Goal: Task Accomplishment & Management: Manage account settings

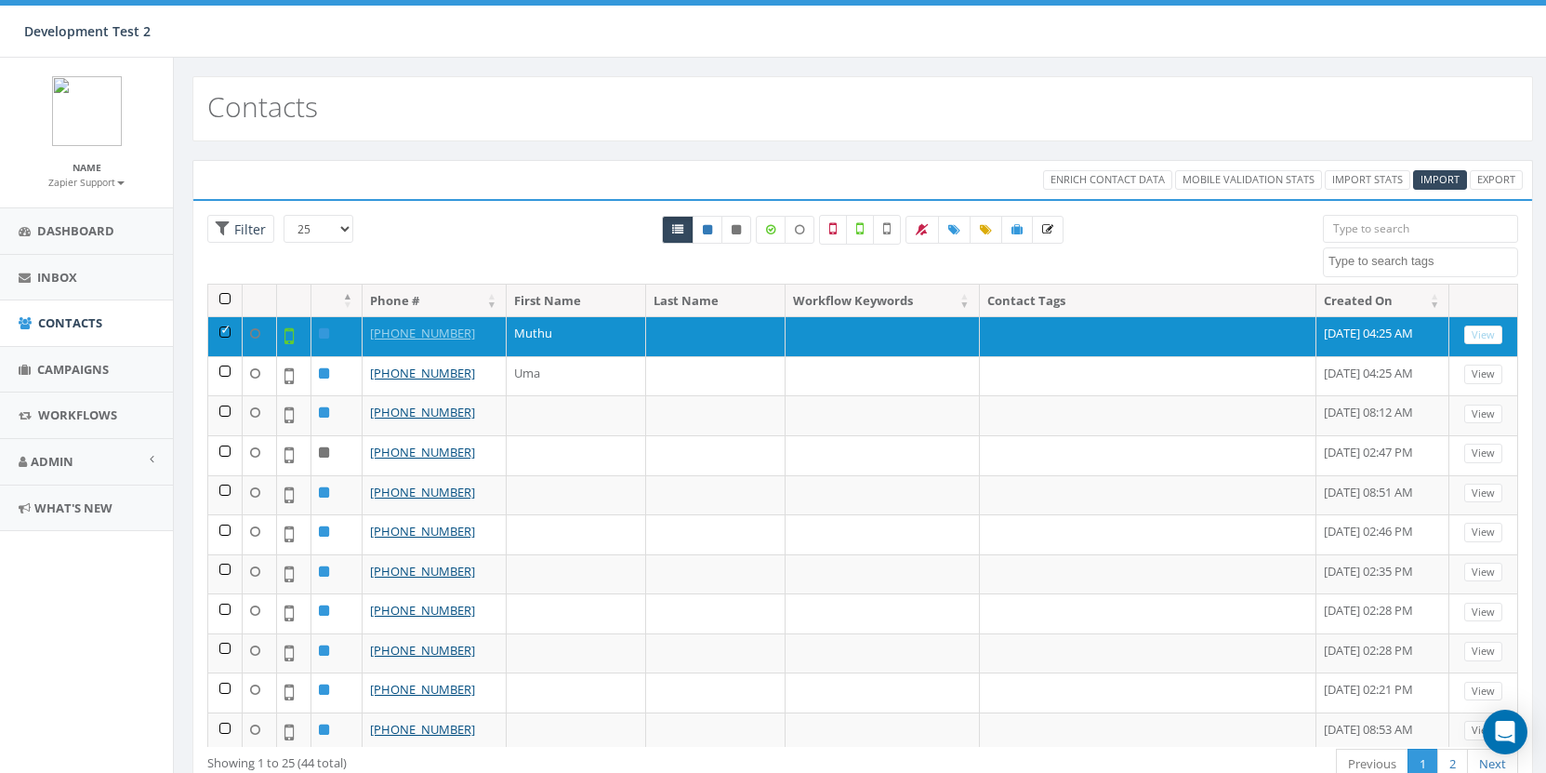
select select
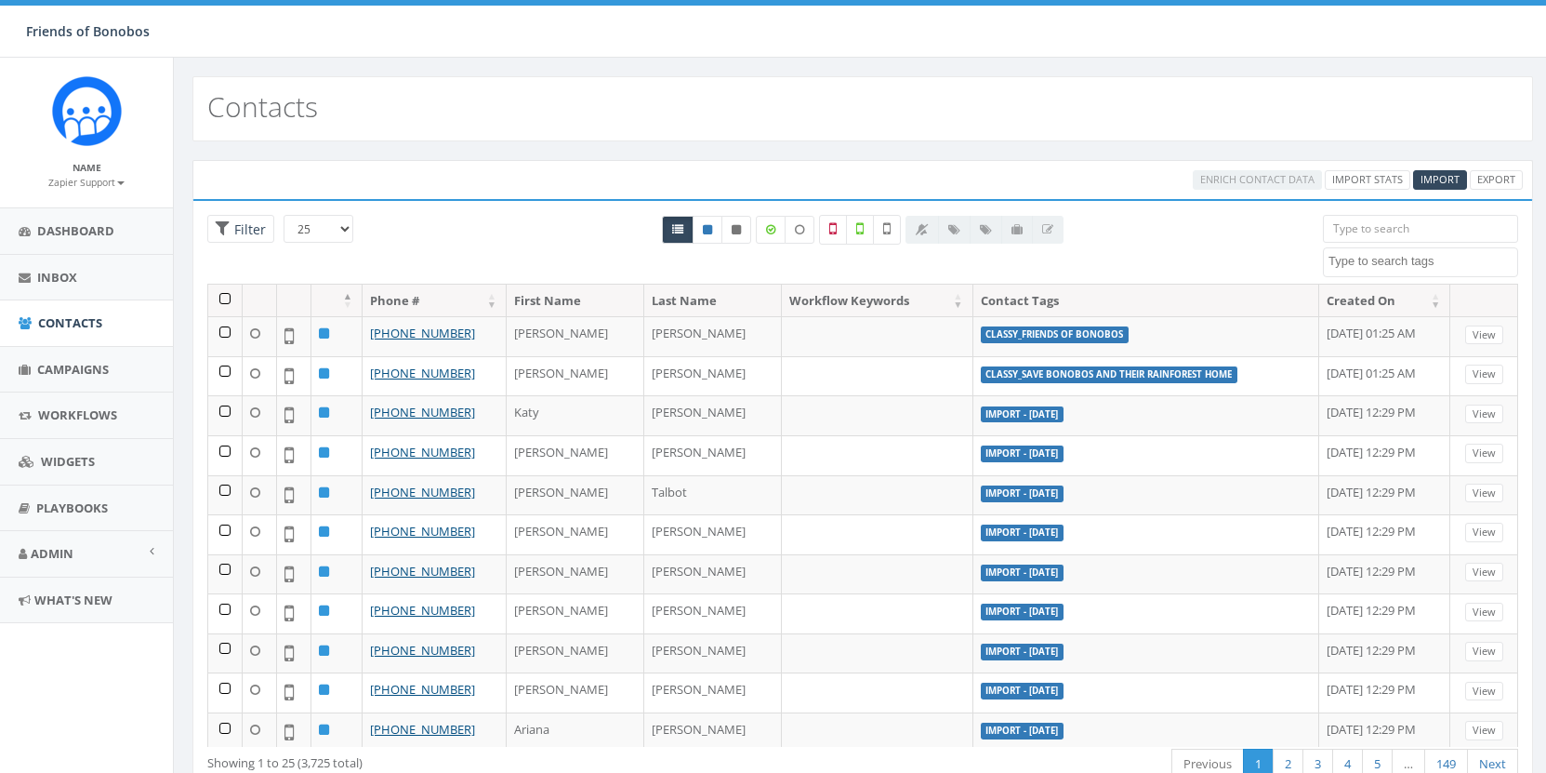
select select
click at [86, 363] on span "Campaigns" at bounding box center [73, 369] width 72 height 17
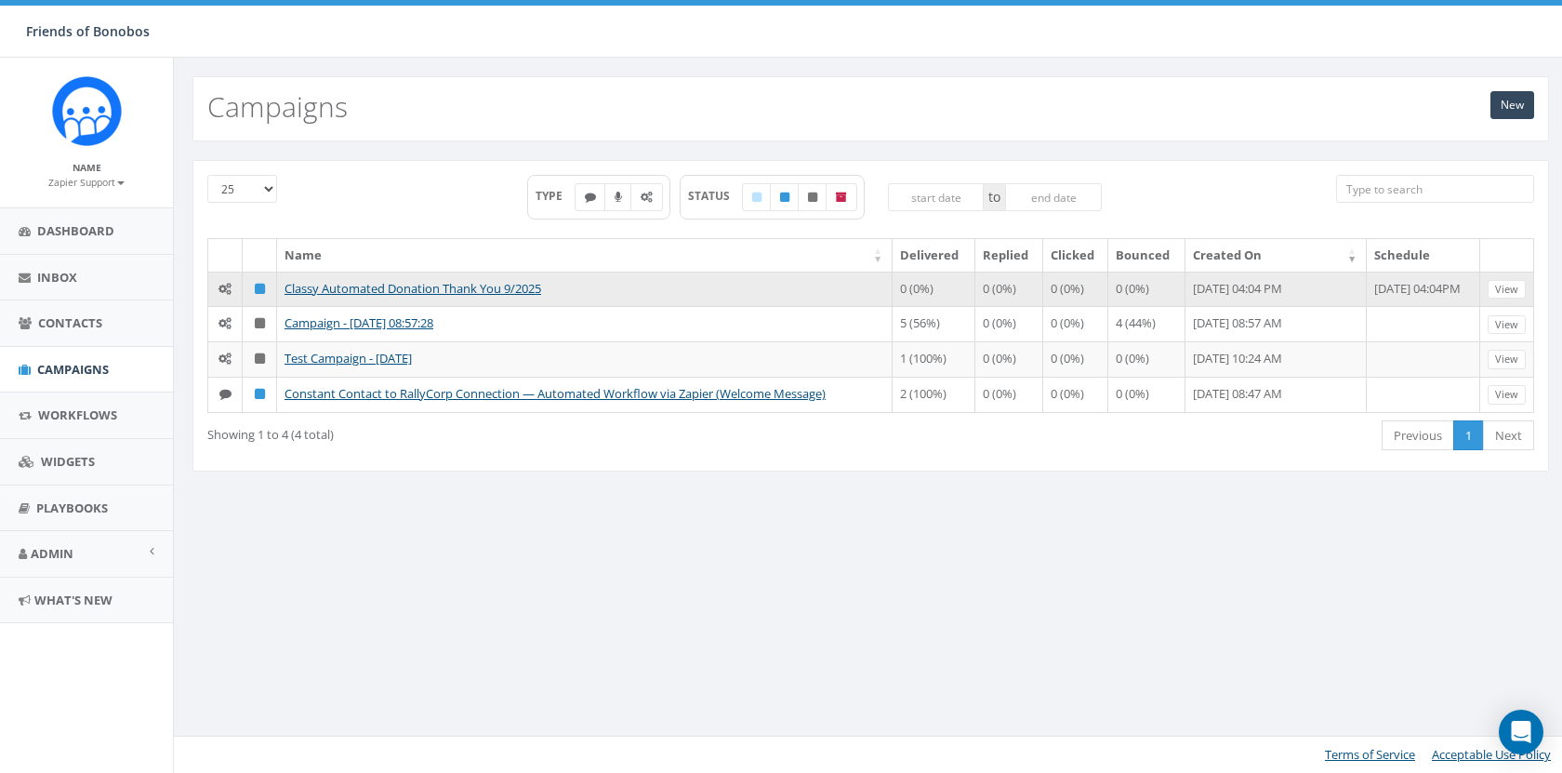
click at [482, 271] on td "Classy Automated Donation Thank You 9/2025" at bounding box center [584, 288] width 615 height 35
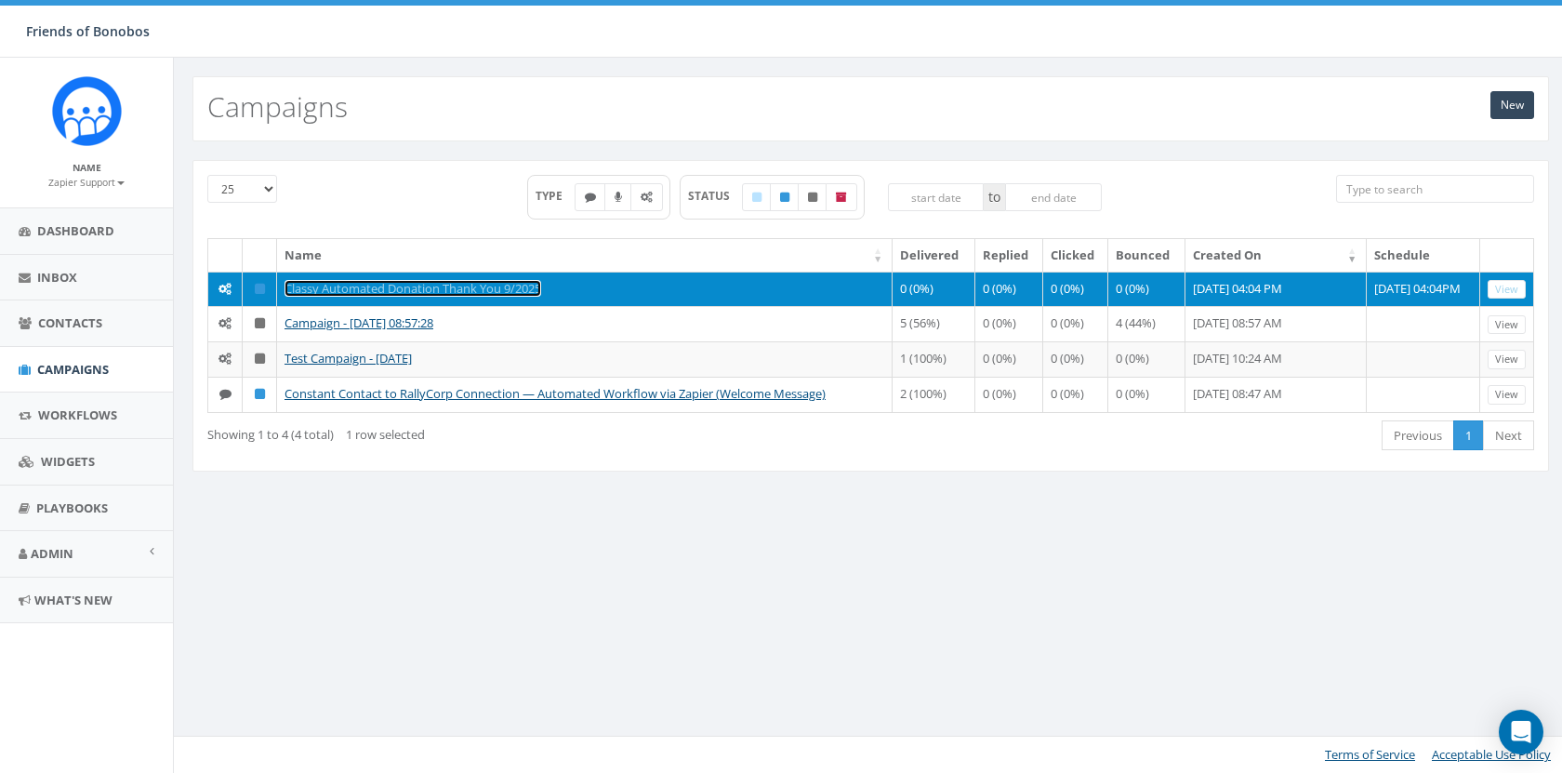
click at [487, 283] on link "Classy Automated Donation Thank You 9/2025" at bounding box center [412, 288] width 257 height 17
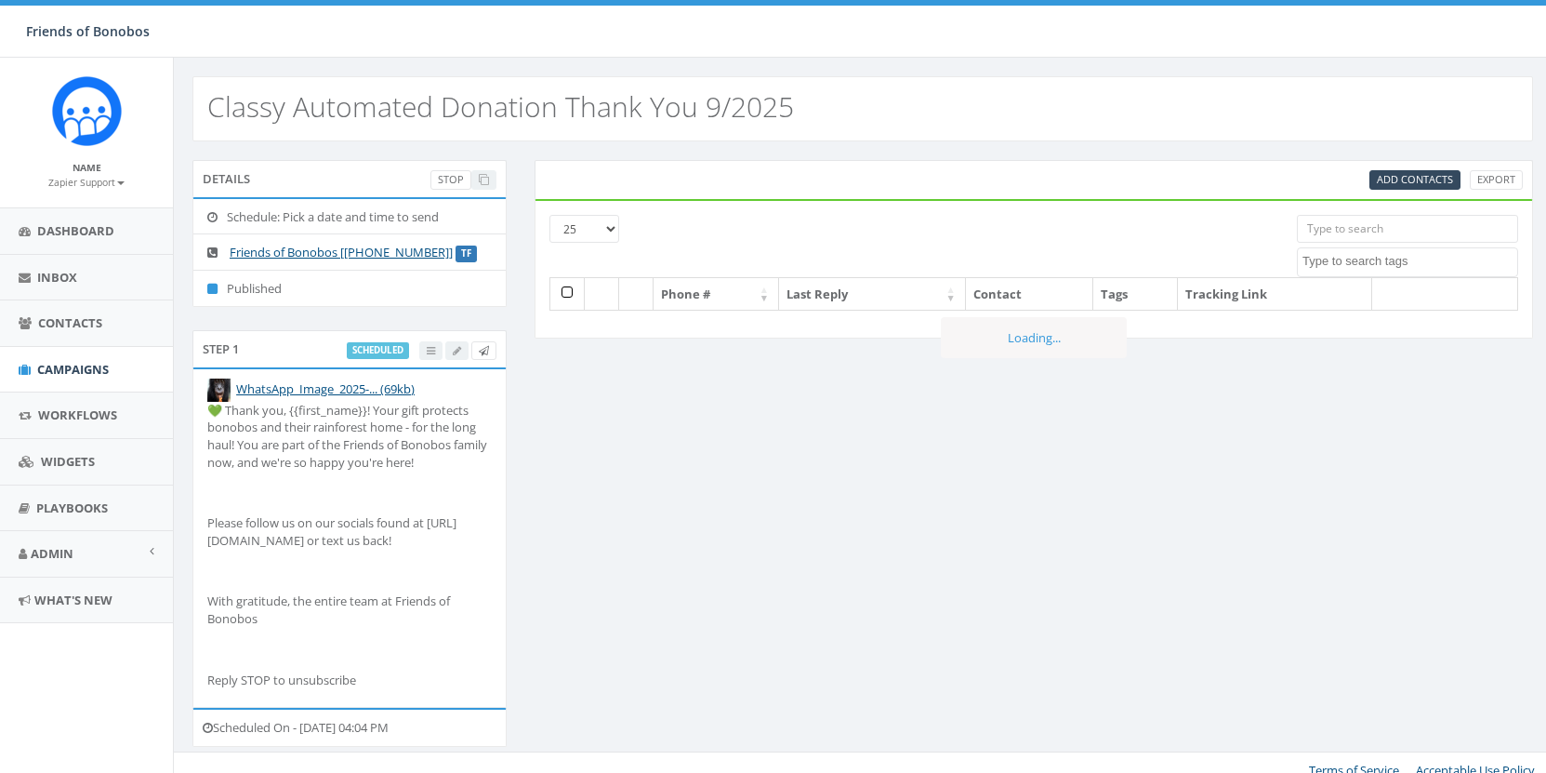
select select
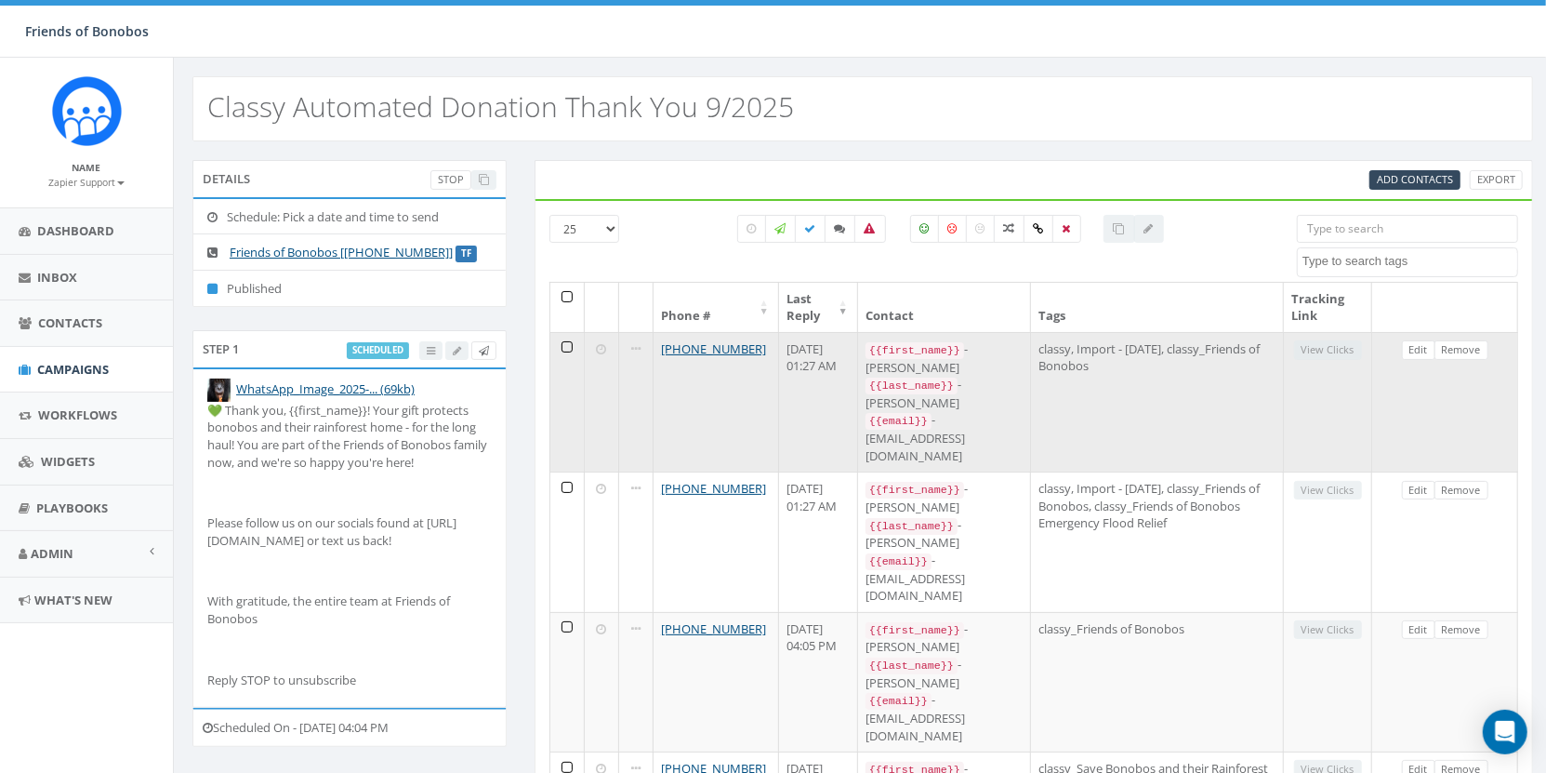
drag, startPoint x: 766, startPoint y: 344, endPoint x: 629, endPoint y: 352, distance: 136.9
click at [629, 352] on tr "+1 949-383-6344 September 23, 2025 01:27 AM {{first_name}} - Susan {{last_name}…" at bounding box center [1034, 401] width 968 height 139
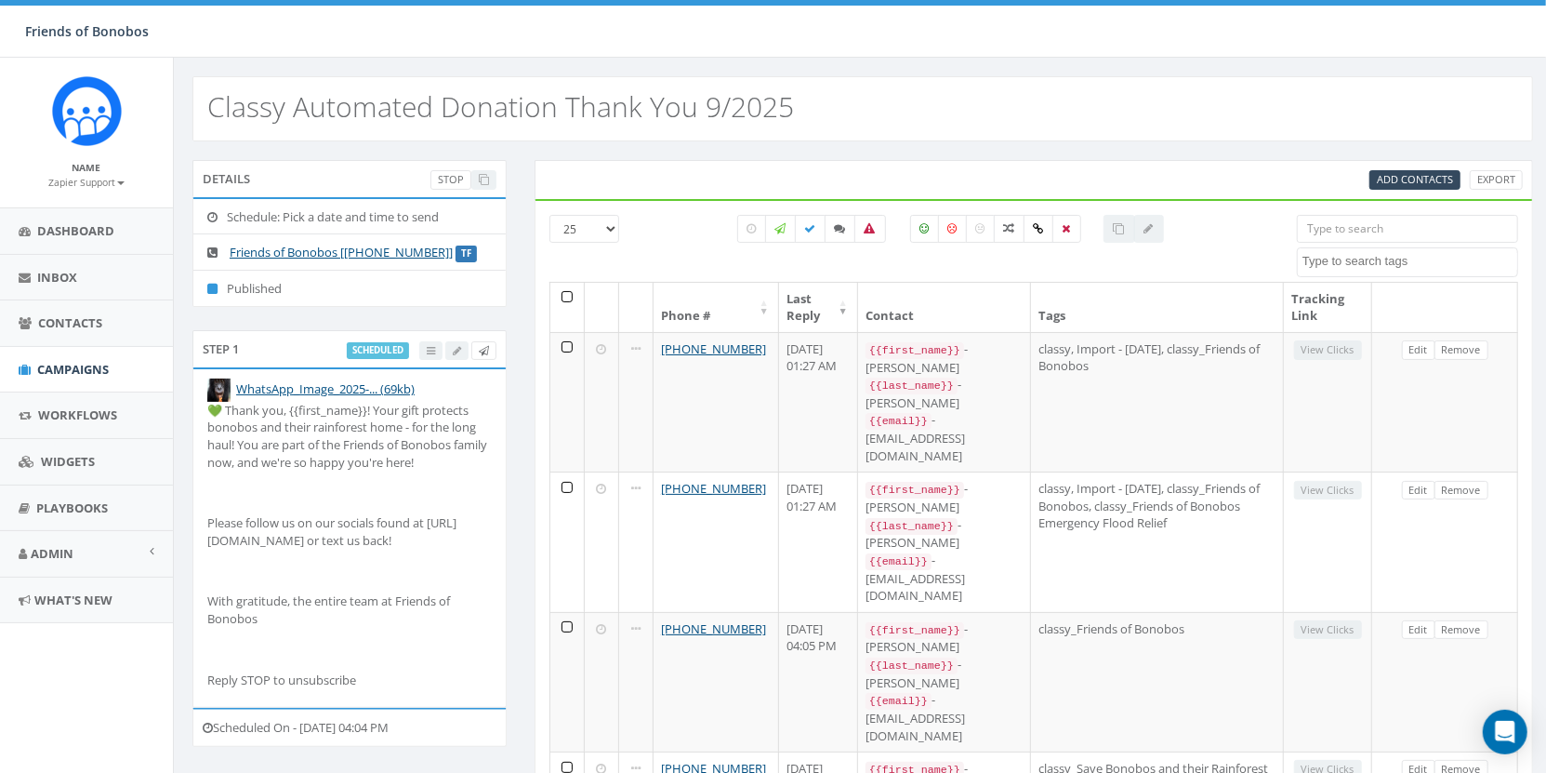
copy tr "+1 949-383-6344"
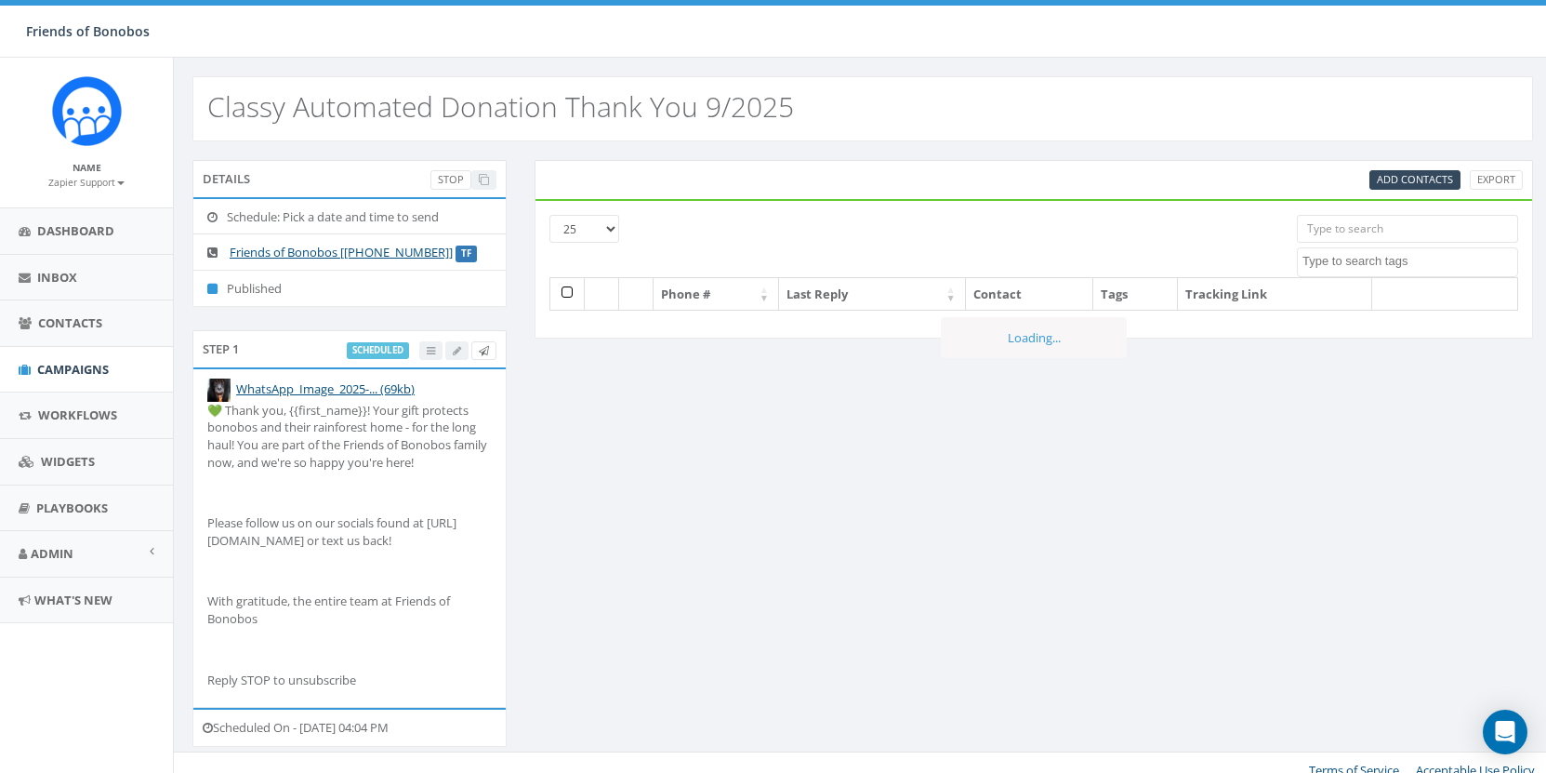
select select
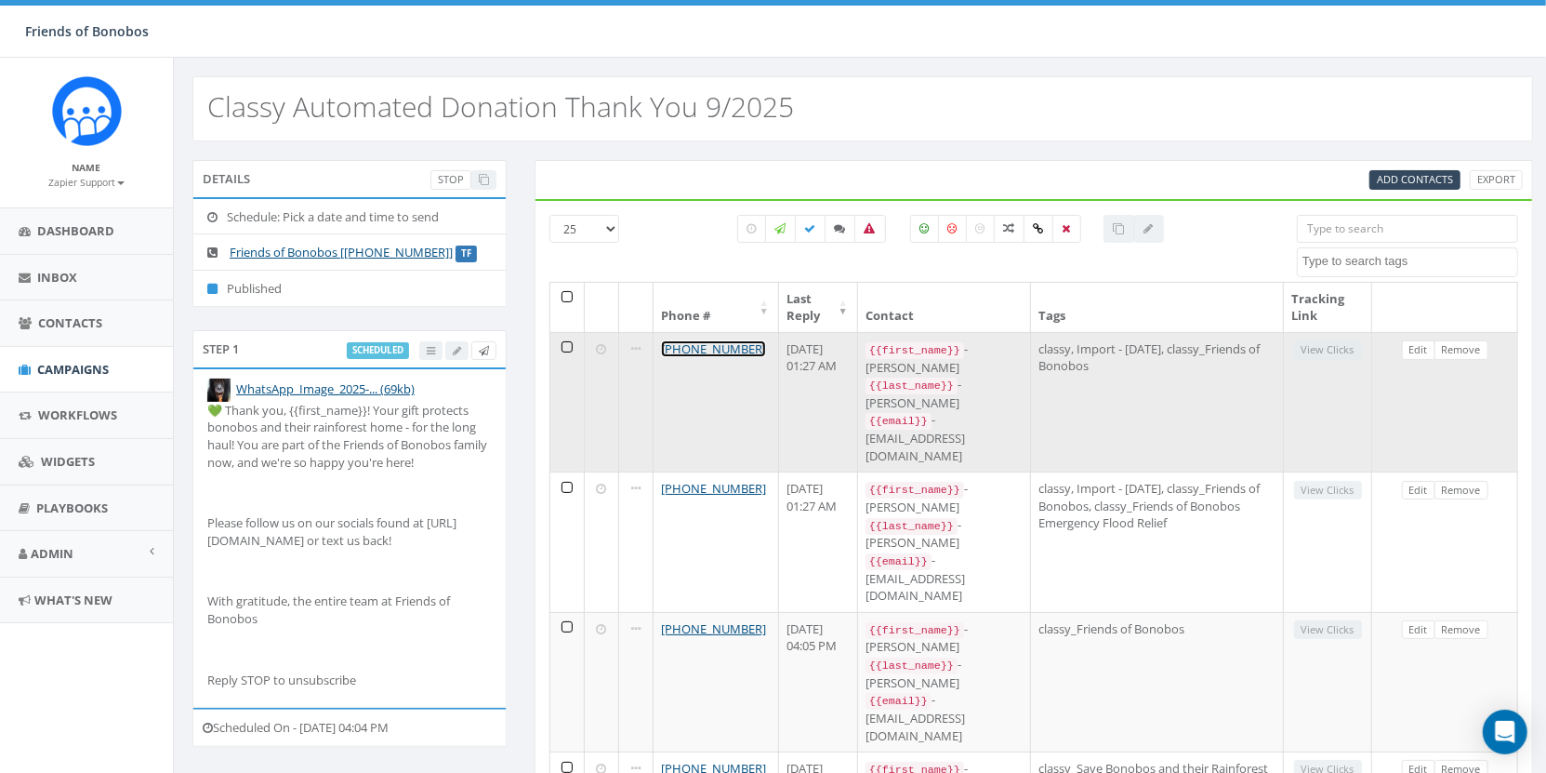
click at [707, 347] on link "+1 949-383-6344" at bounding box center [713, 348] width 105 height 17
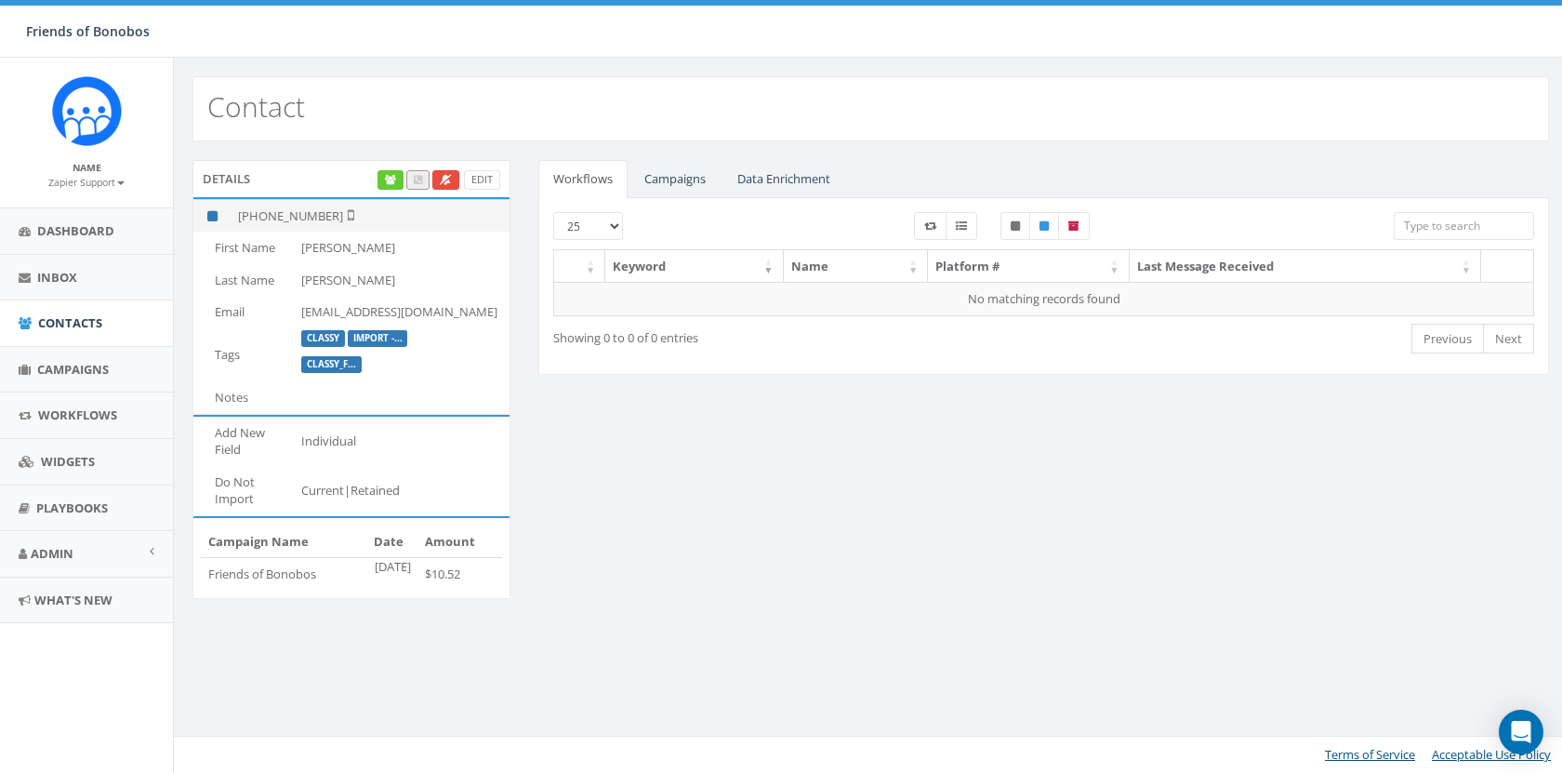
drag, startPoint x: 330, startPoint y: 217, endPoint x: 224, endPoint y: 209, distance: 106.2
click at [224, 209] on tr "[PHONE_NUMBER]" at bounding box center [351, 215] width 316 height 33
copy tr "[PHONE_NUMBER]"
click at [72, 361] on span "Campaigns" at bounding box center [73, 369] width 72 height 17
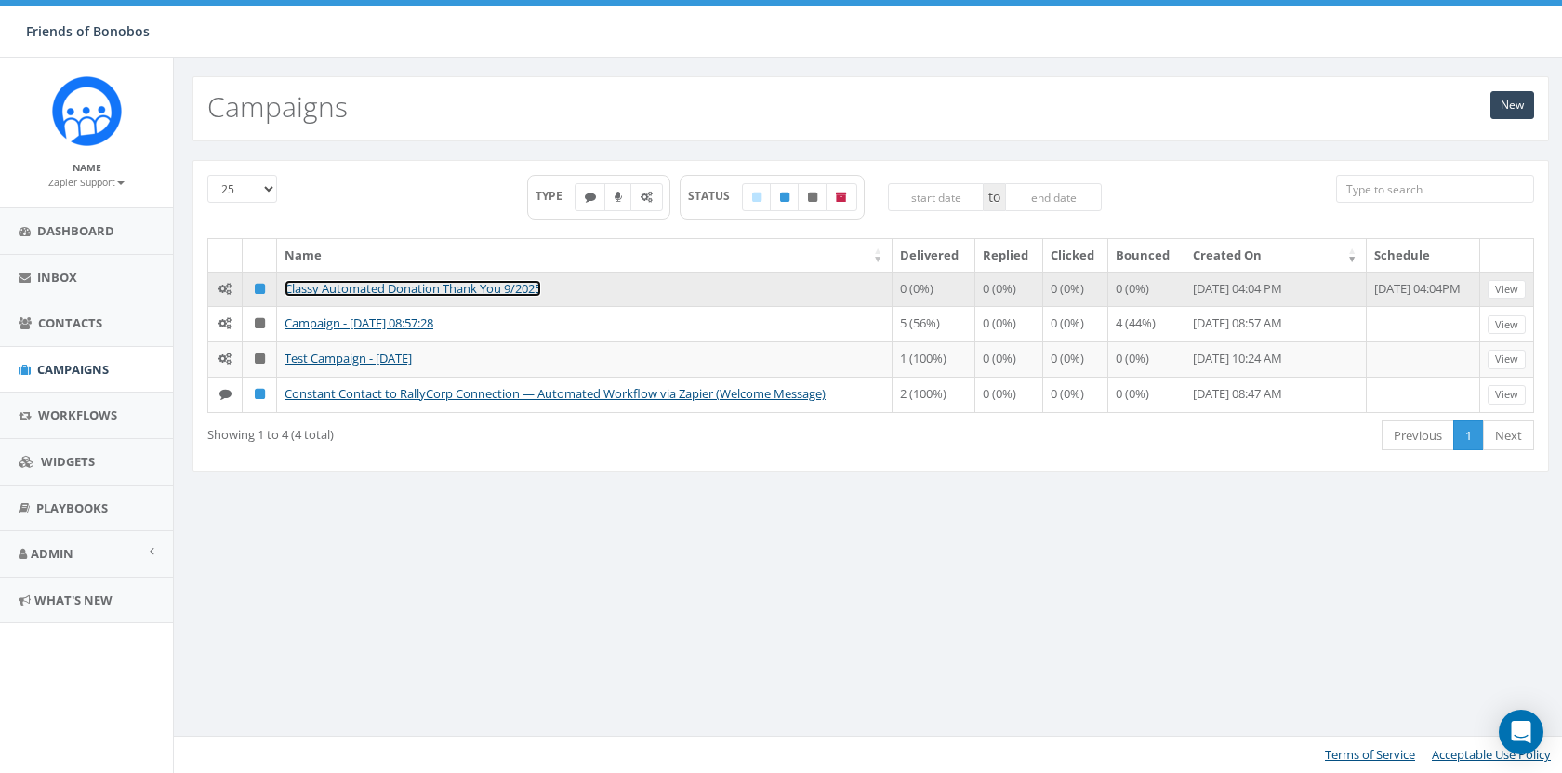
click at [398, 284] on link "Classy Automated Donation Thank You 9/2025" at bounding box center [412, 288] width 257 height 17
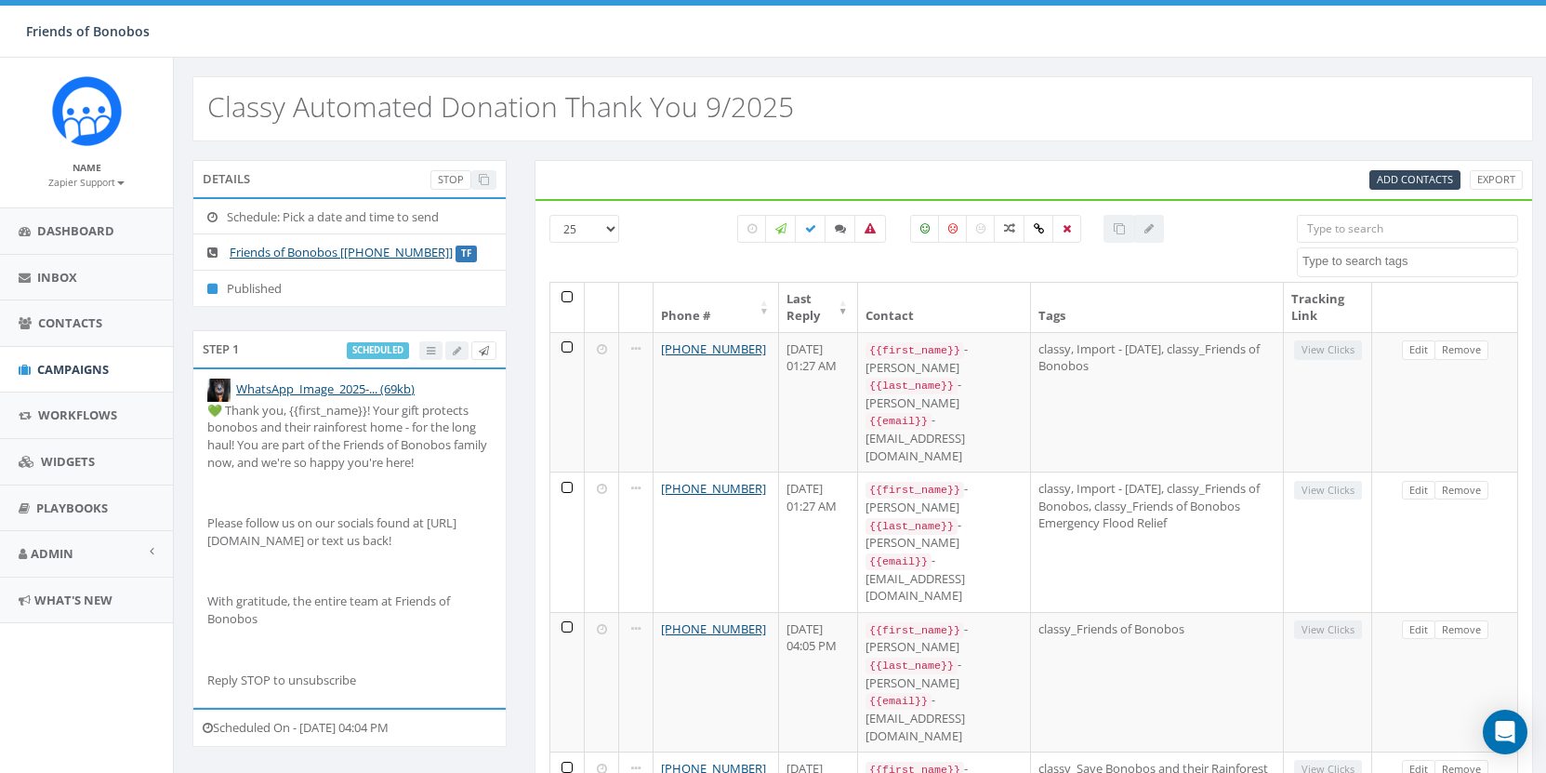
select select
click at [1437, 172] on span "Add Contacts" at bounding box center [1415, 179] width 76 height 14
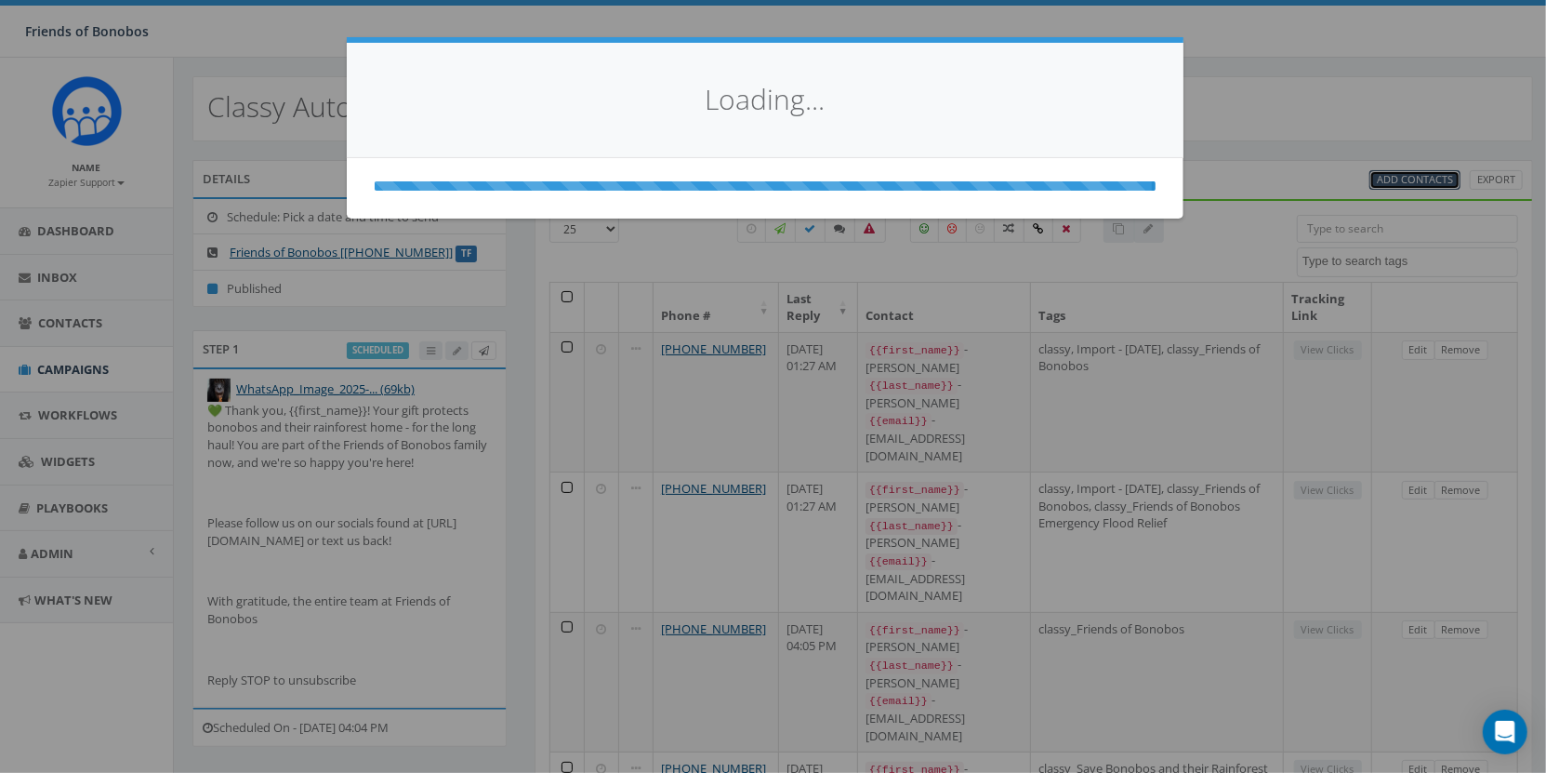
select select
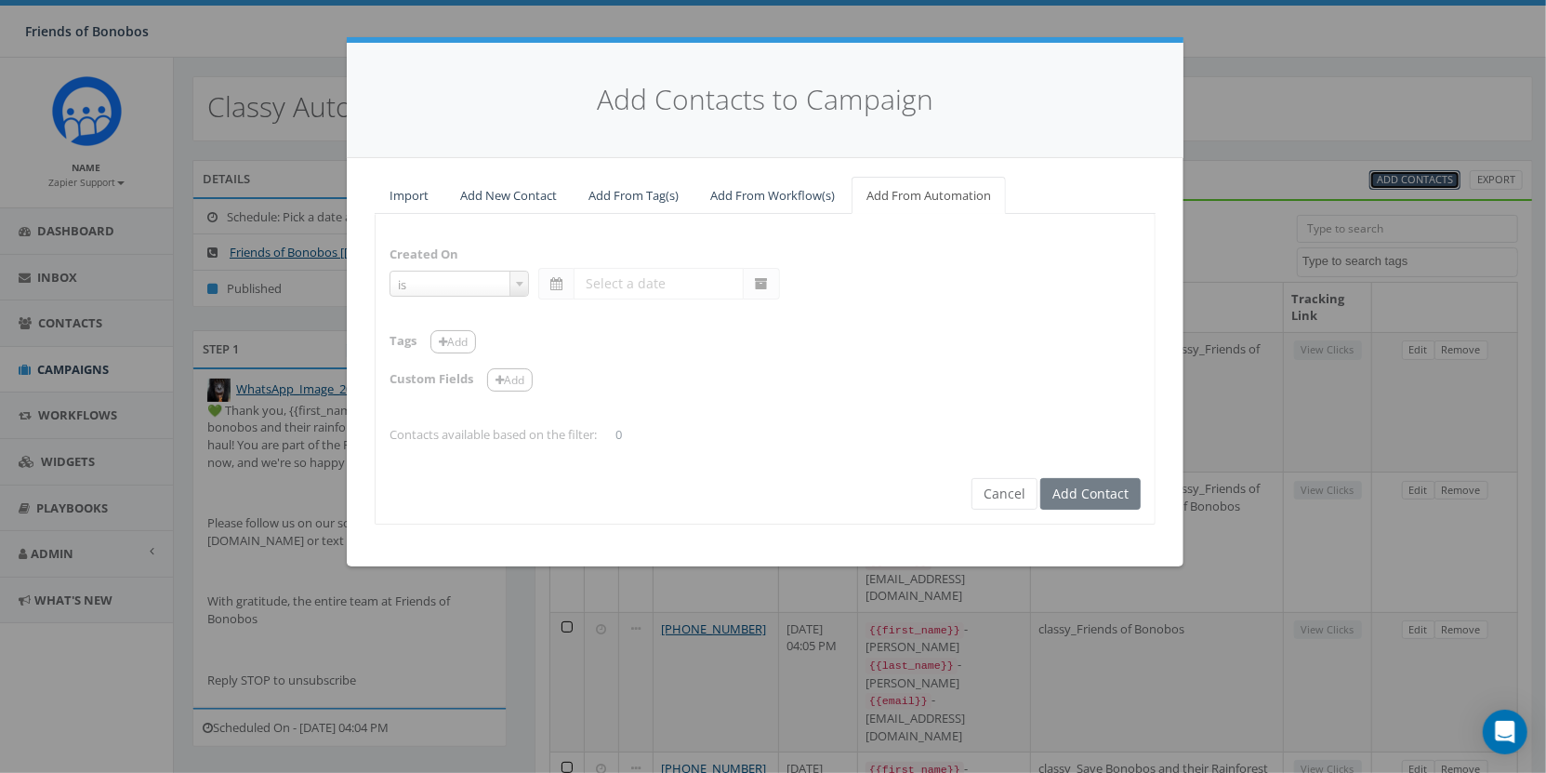
select select "is on or after"
type input "[DATE]"
select select "contains"
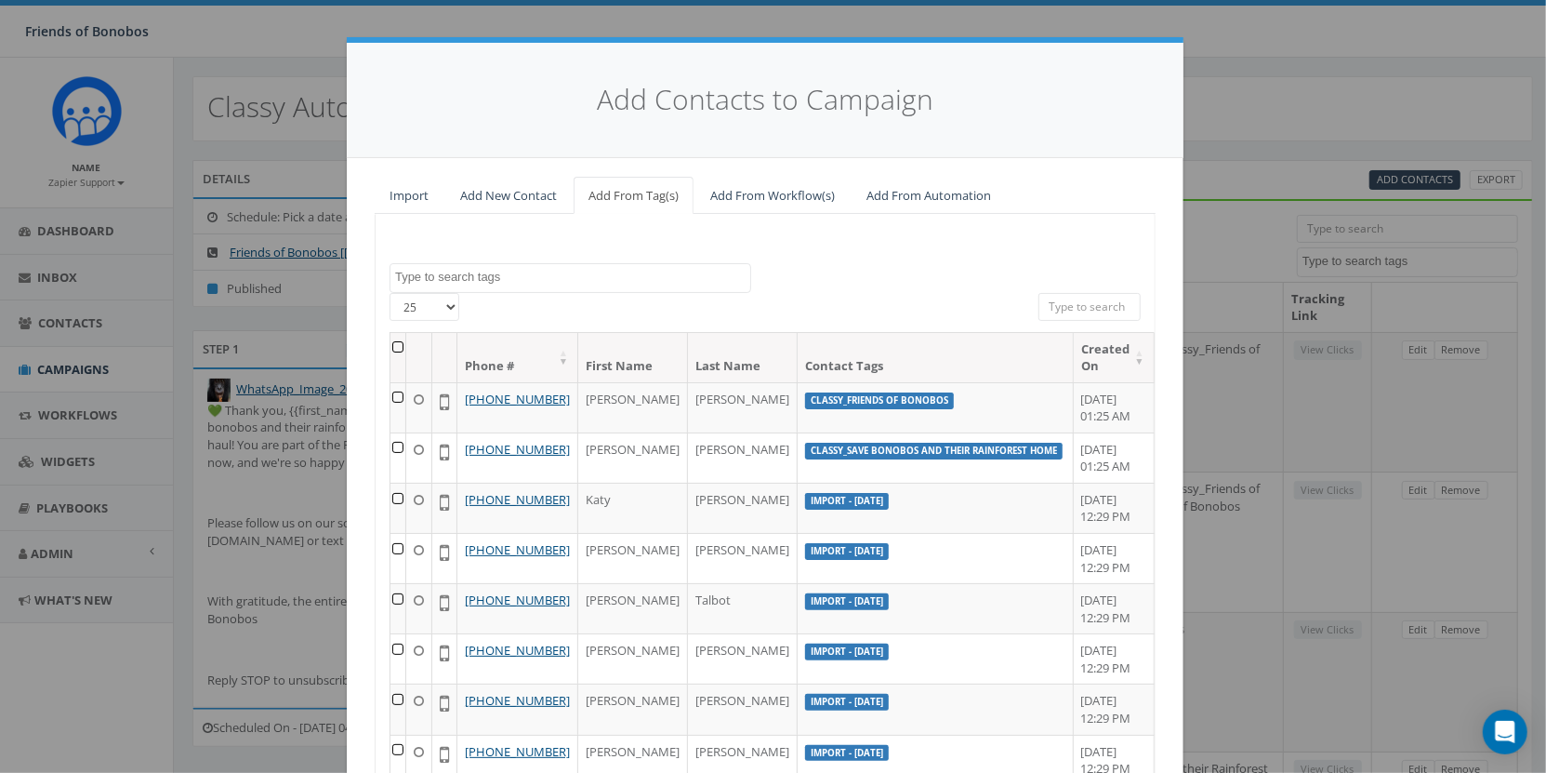
click at [1107, 300] on input "search" at bounding box center [1089, 307] width 102 height 28
paste input "[PHONE_NUMBER]"
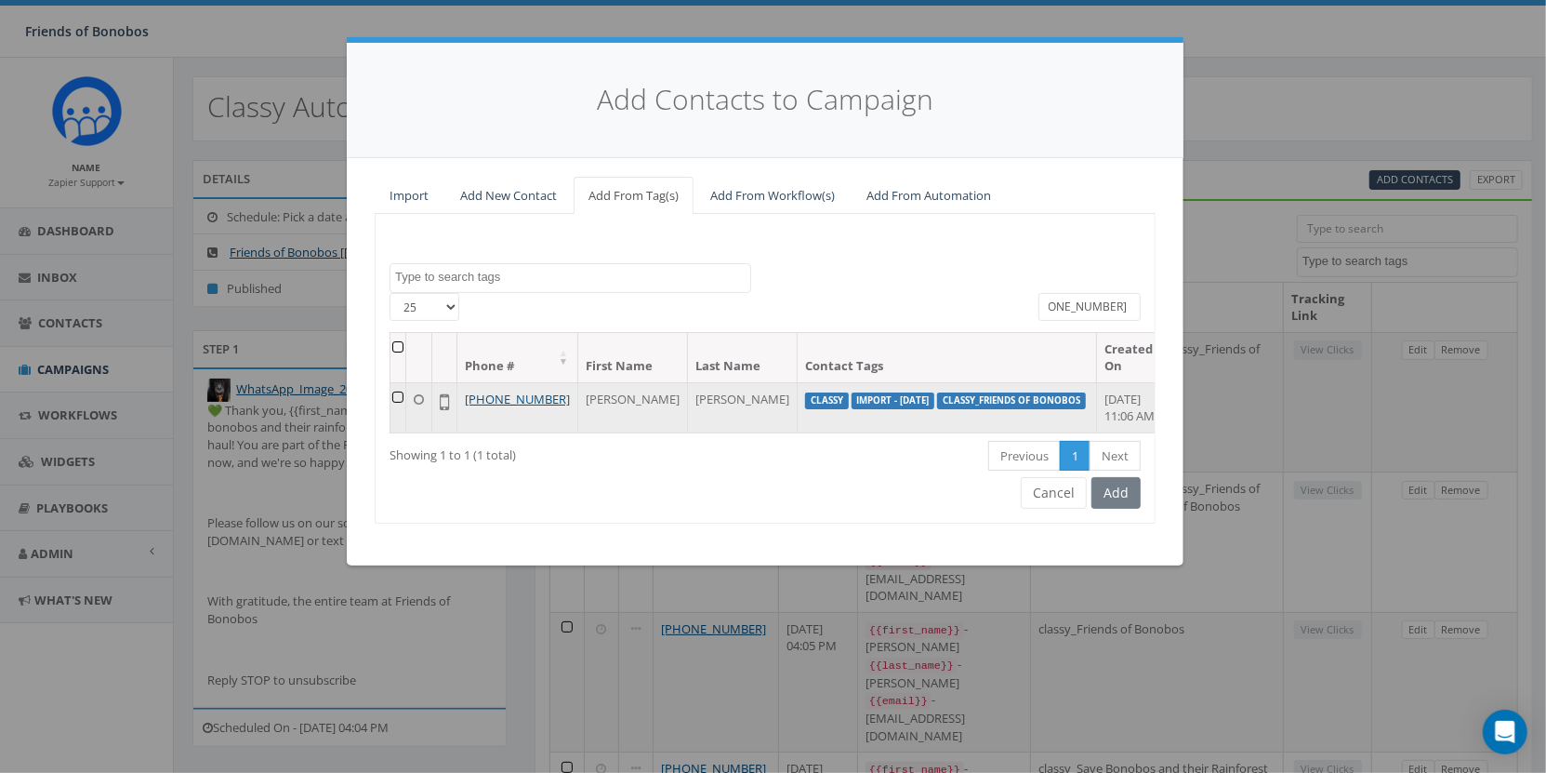
type input "[PHONE_NUMBER]"
click at [406, 398] on td at bounding box center [398, 407] width 16 height 50
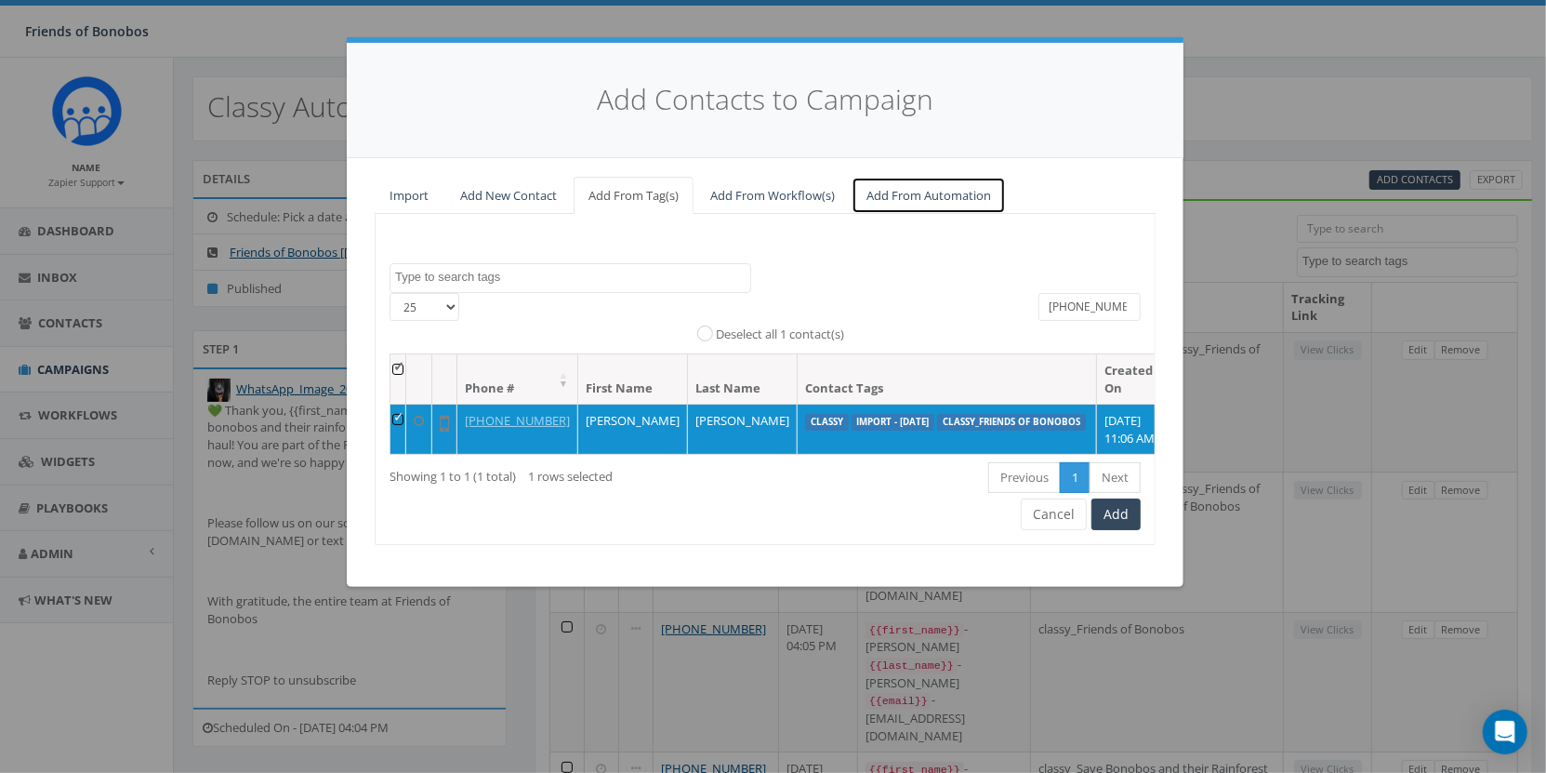
click at [919, 202] on link "Add From Automation" at bounding box center [929, 196] width 154 height 38
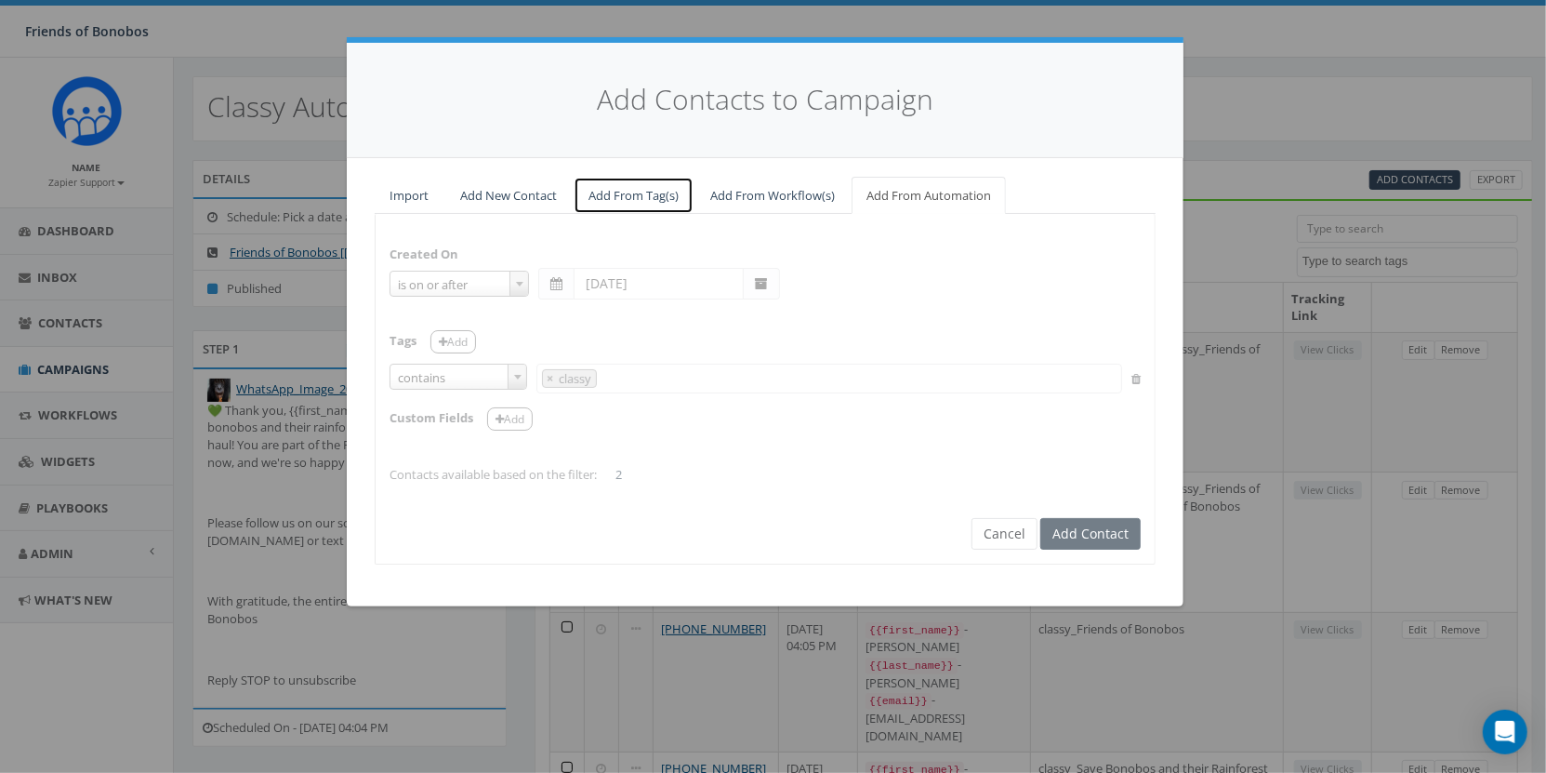
click at [641, 203] on link "Add From Tag(s)" at bounding box center [634, 196] width 120 height 38
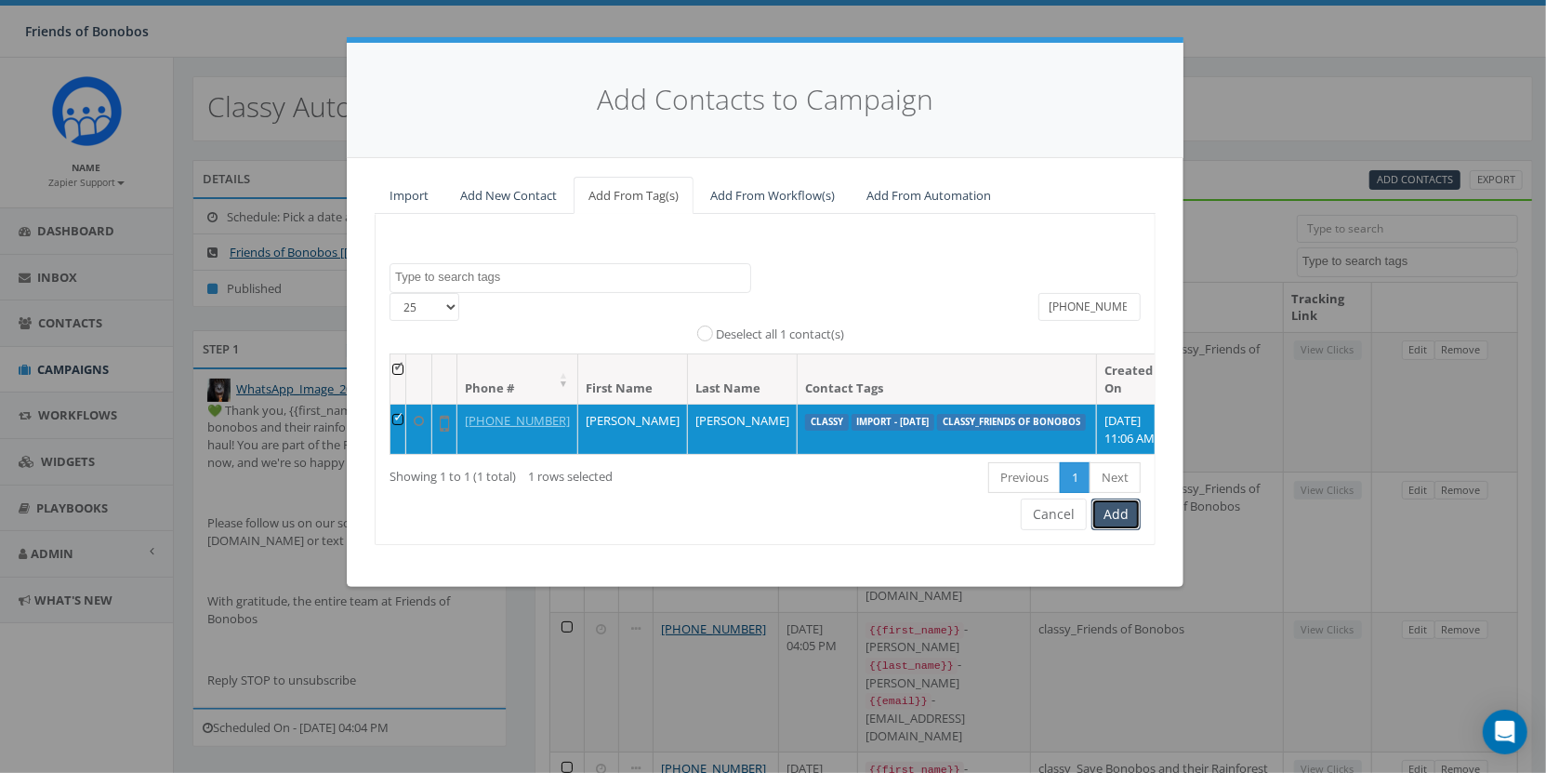
click at [1125, 530] on button "Add" at bounding box center [1115, 514] width 49 height 32
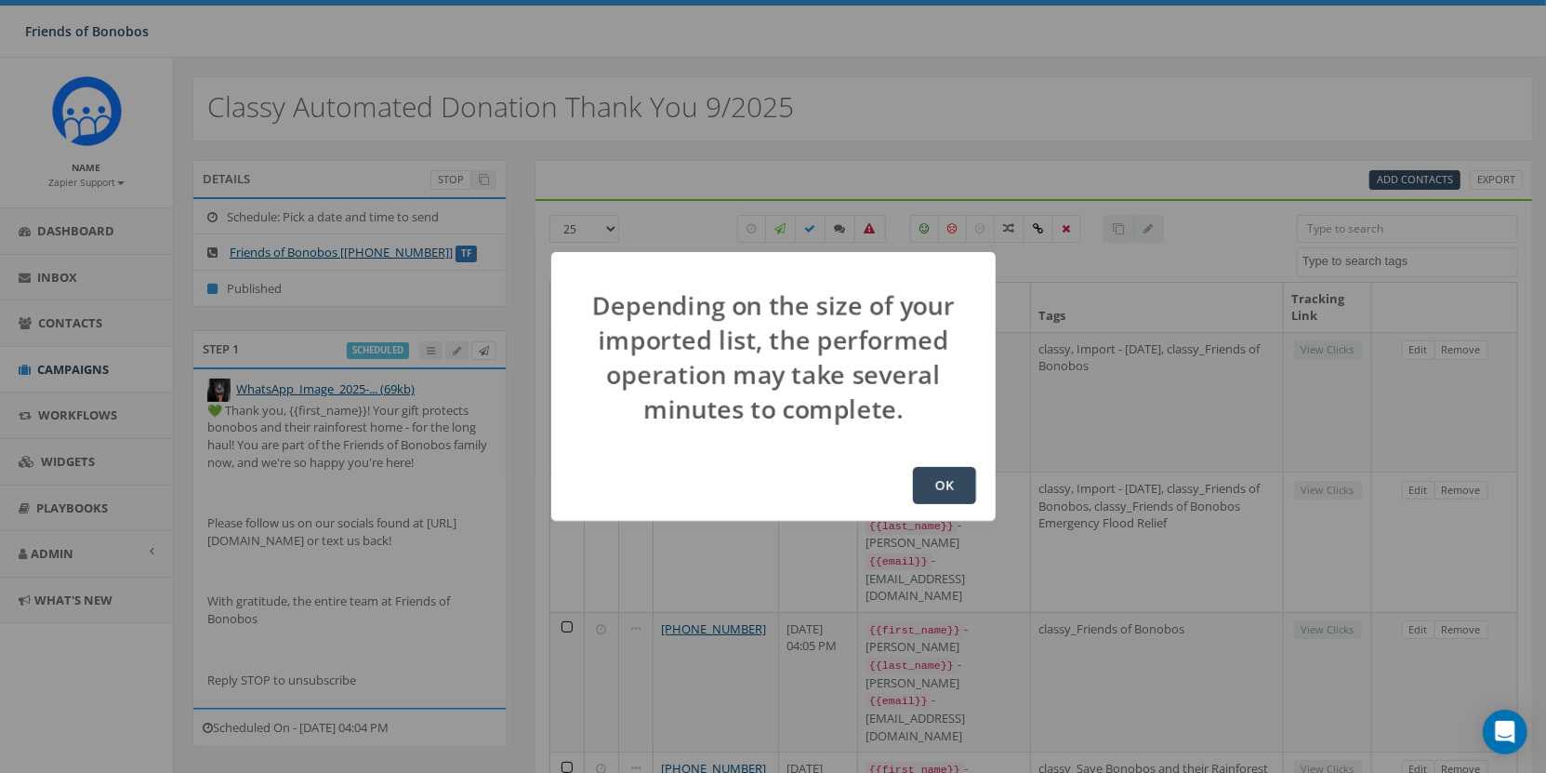
click at [939, 503] on div "OK" at bounding box center [773, 485] width 444 height 71
click at [945, 481] on button "OK" at bounding box center [944, 485] width 63 height 37
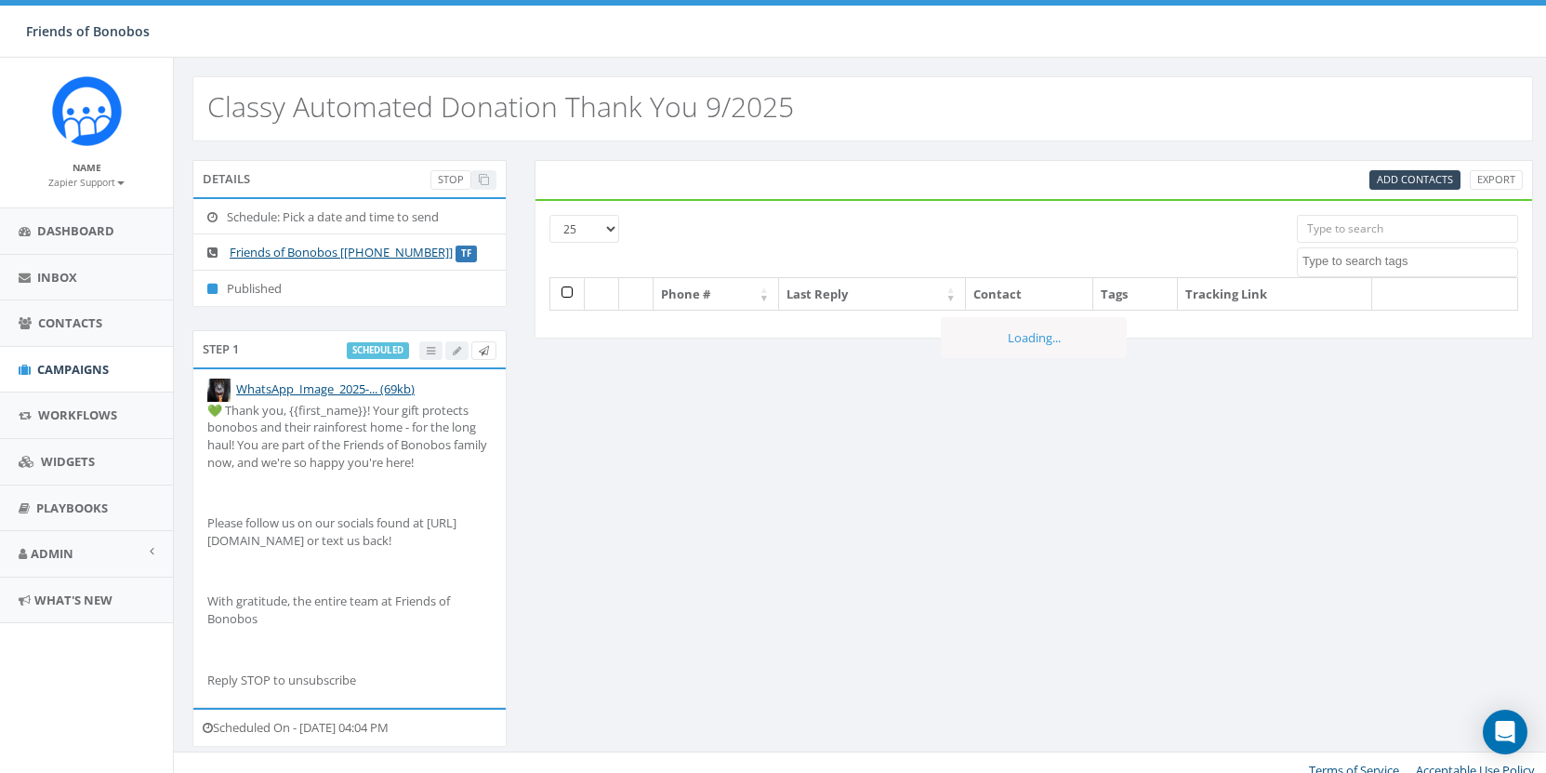
select select
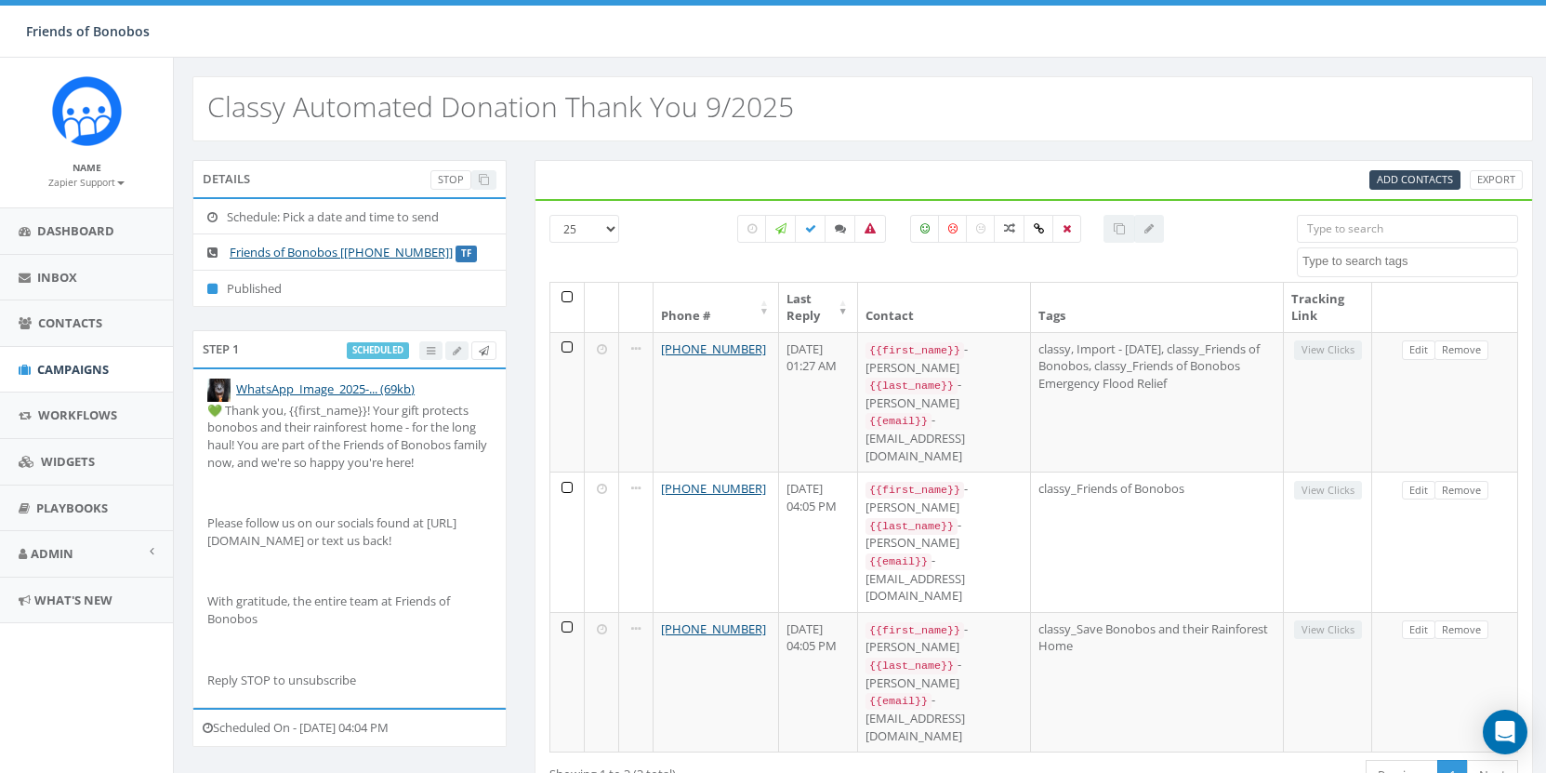
select select
click at [1434, 170] on link "Add Contacts" at bounding box center [1414, 180] width 91 height 20
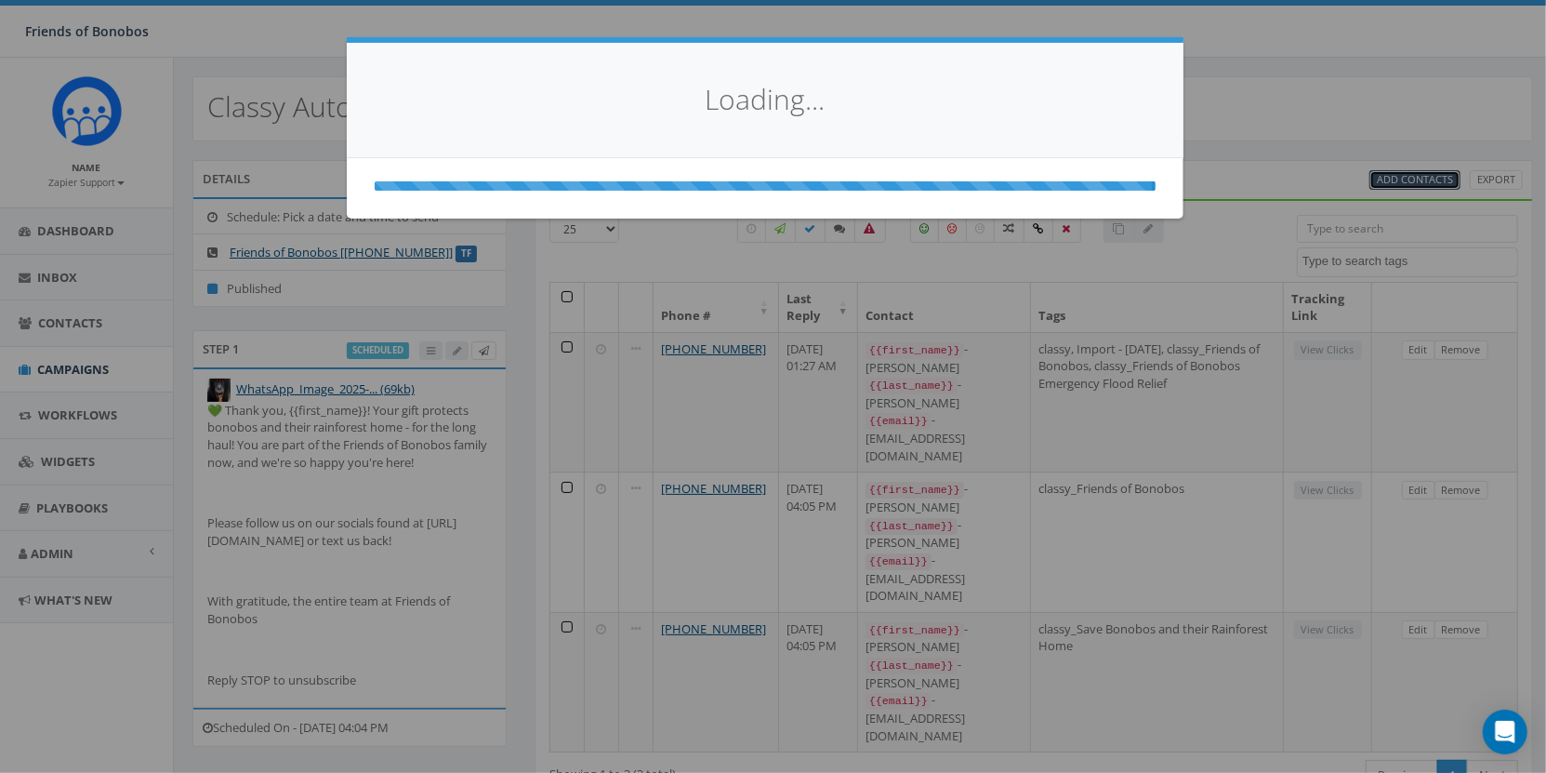
select select
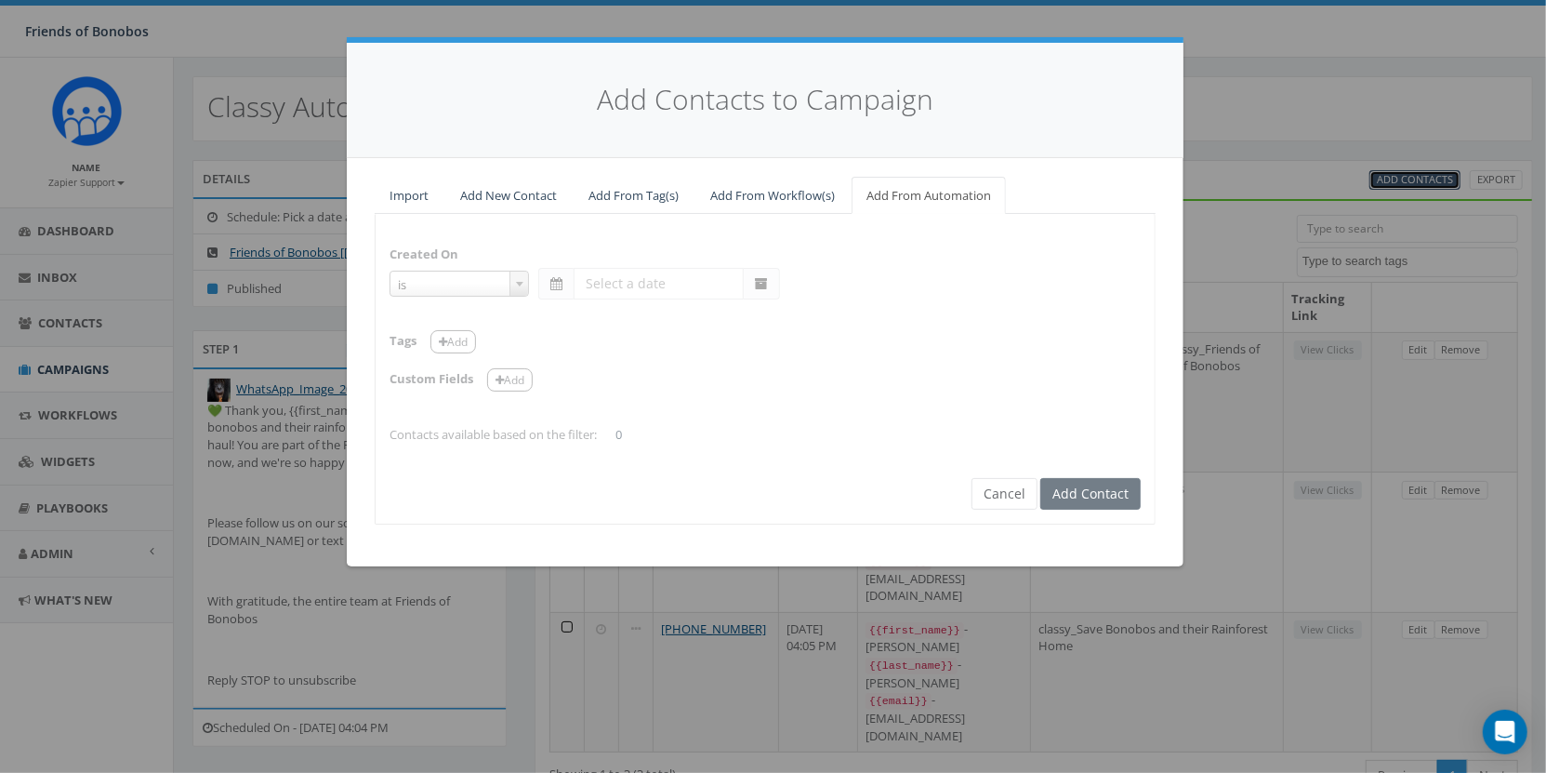
select select "is on or after"
type input "[DATE]"
select select "contains"
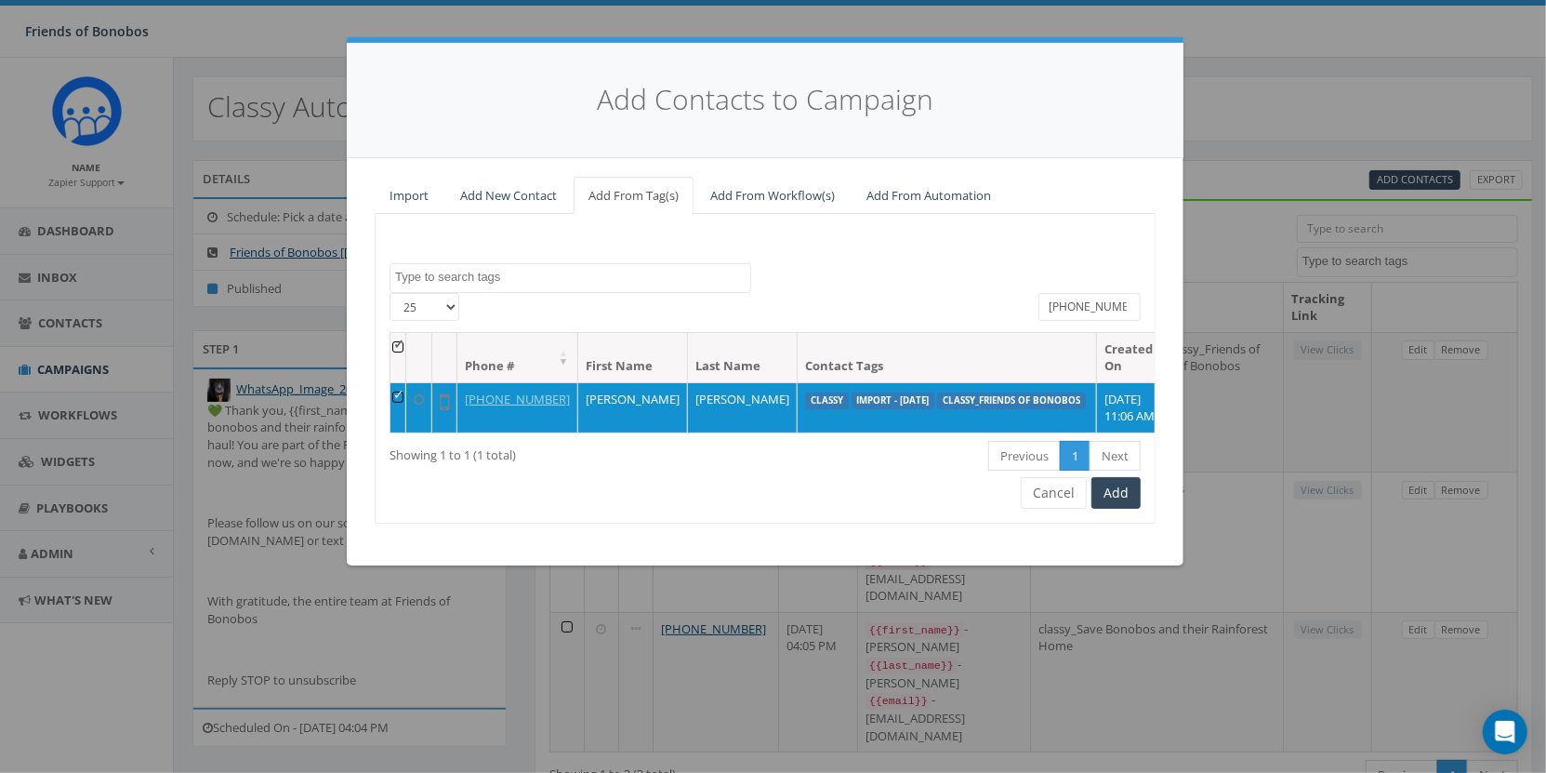
click at [1103, 310] on input "[PHONE_NUMBER]" at bounding box center [1089, 307] width 102 height 28
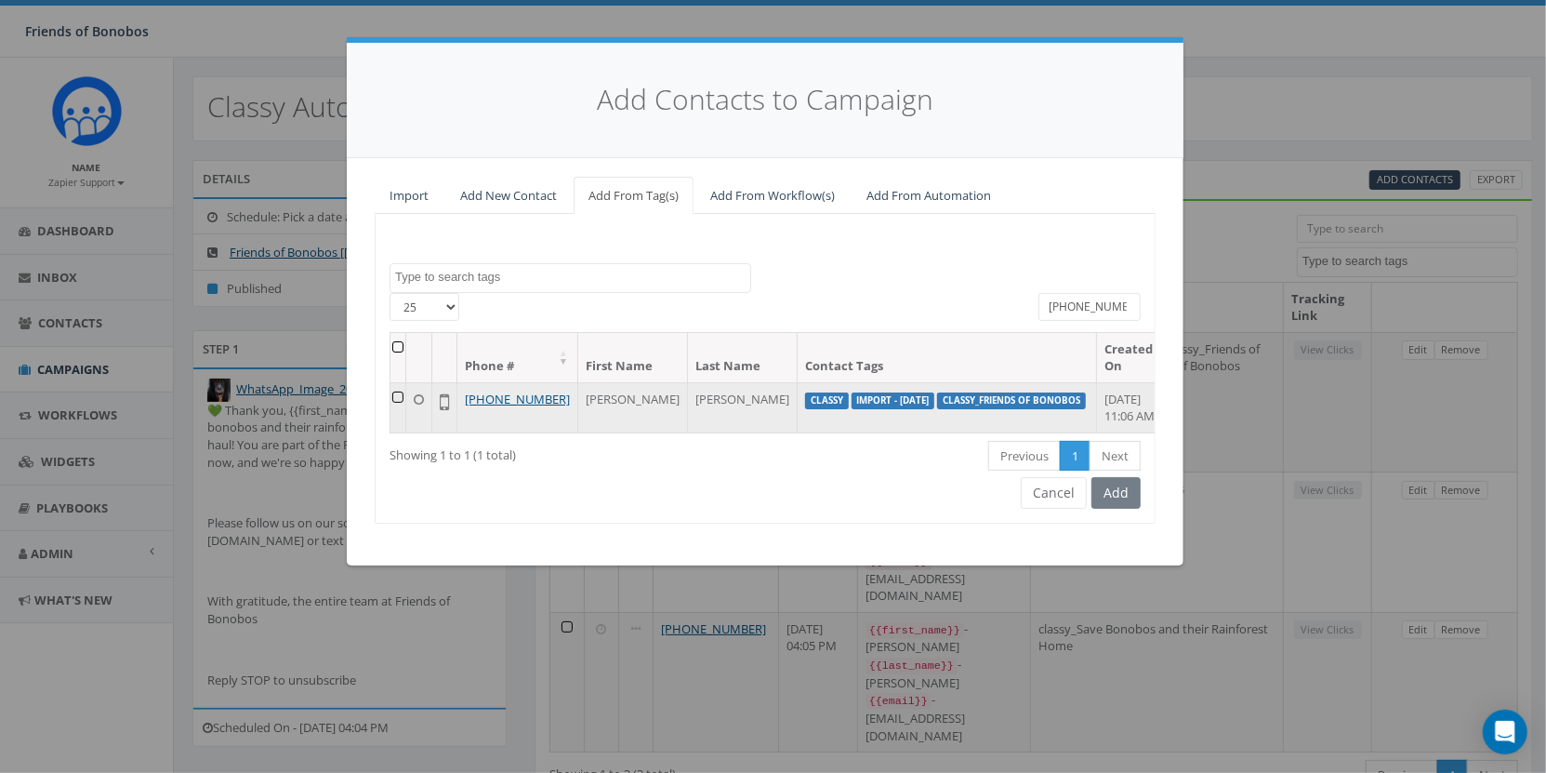
click at [406, 399] on td at bounding box center [398, 407] width 16 height 50
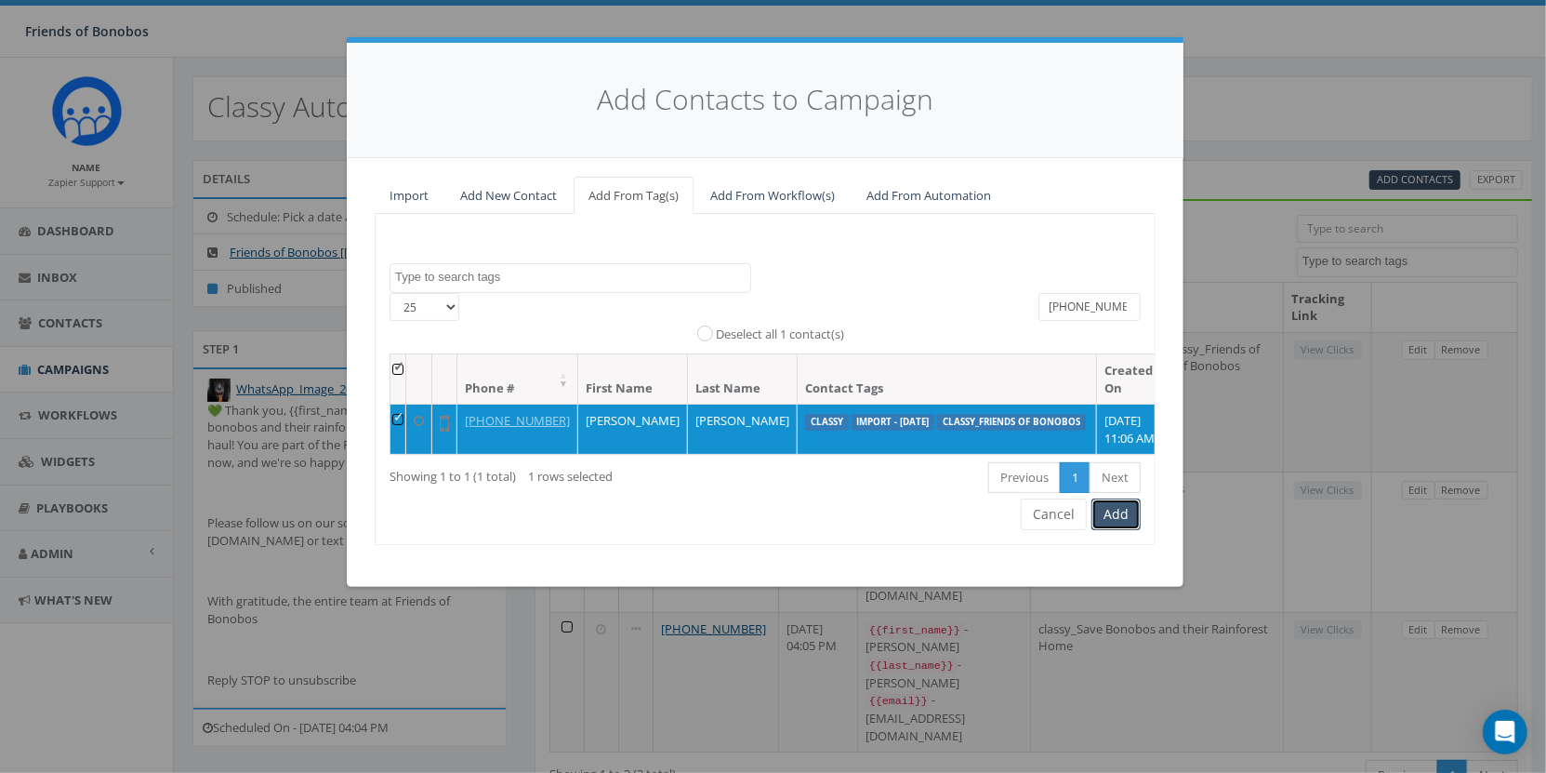
click at [1136, 530] on button "Add" at bounding box center [1115, 514] width 49 height 32
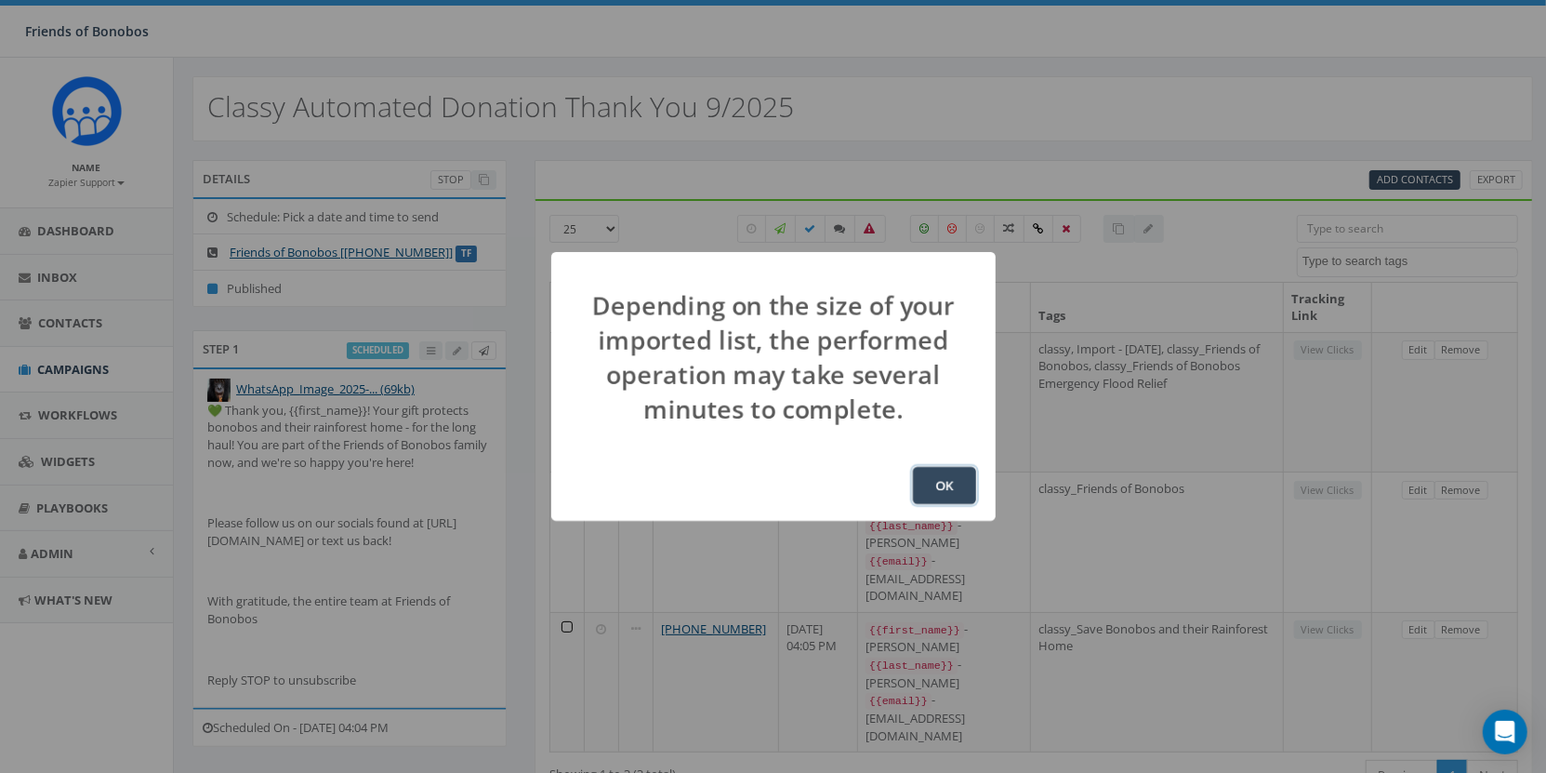
click at [938, 491] on button "OK" at bounding box center [944, 485] width 63 height 37
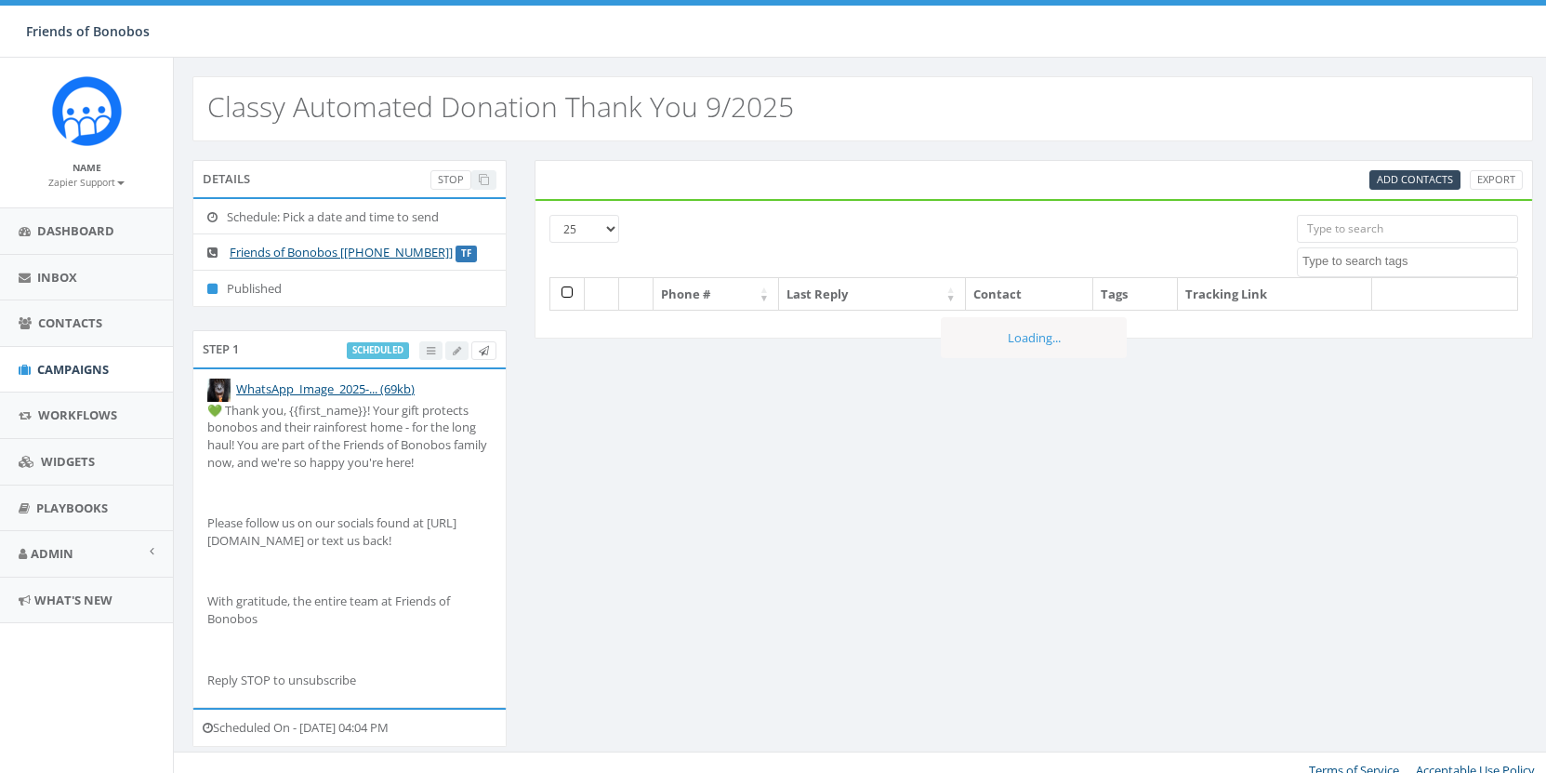
select select
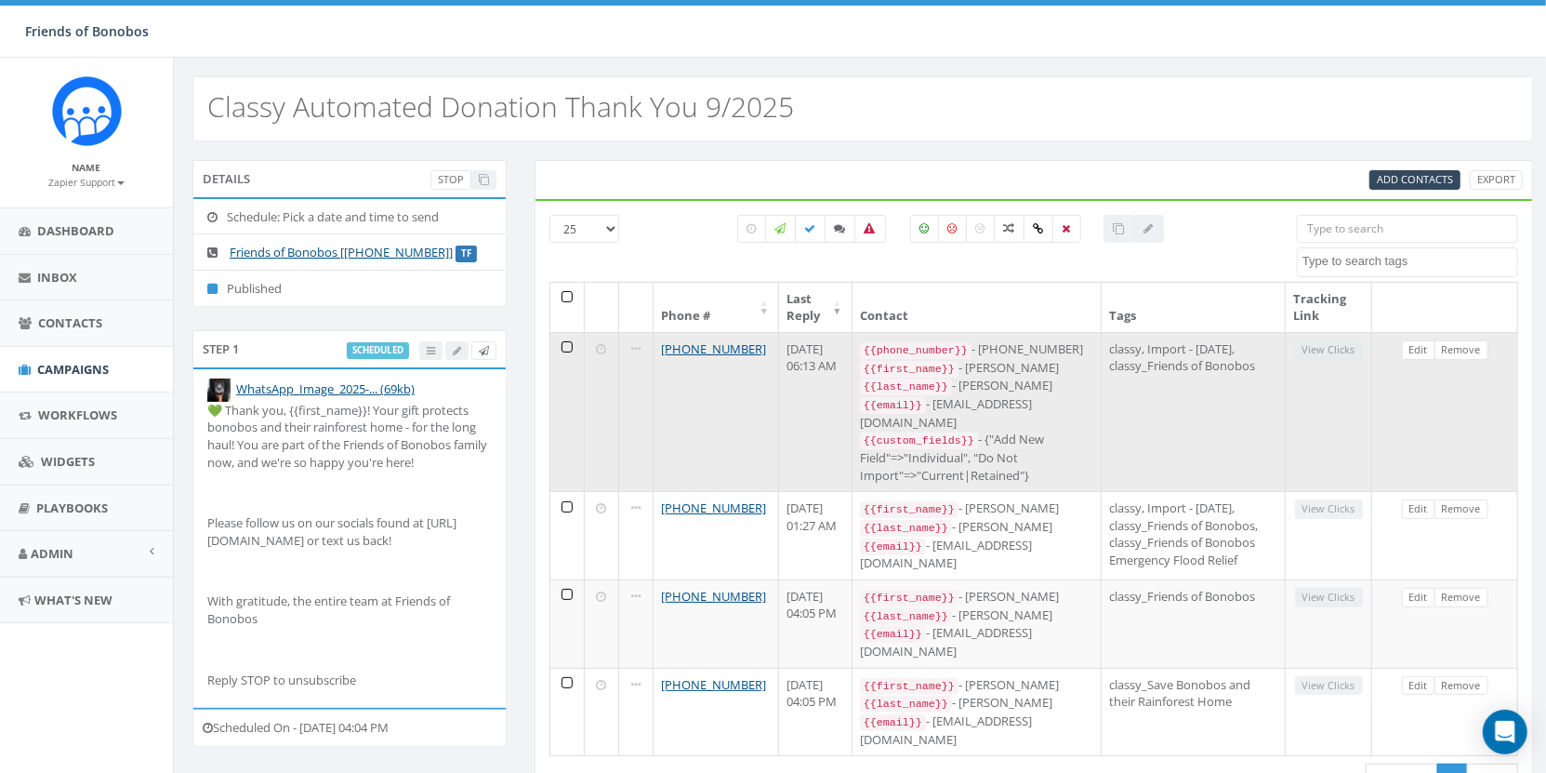
click at [770, 354] on td "[PHONE_NUMBER]" at bounding box center [717, 411] width 126 height 159
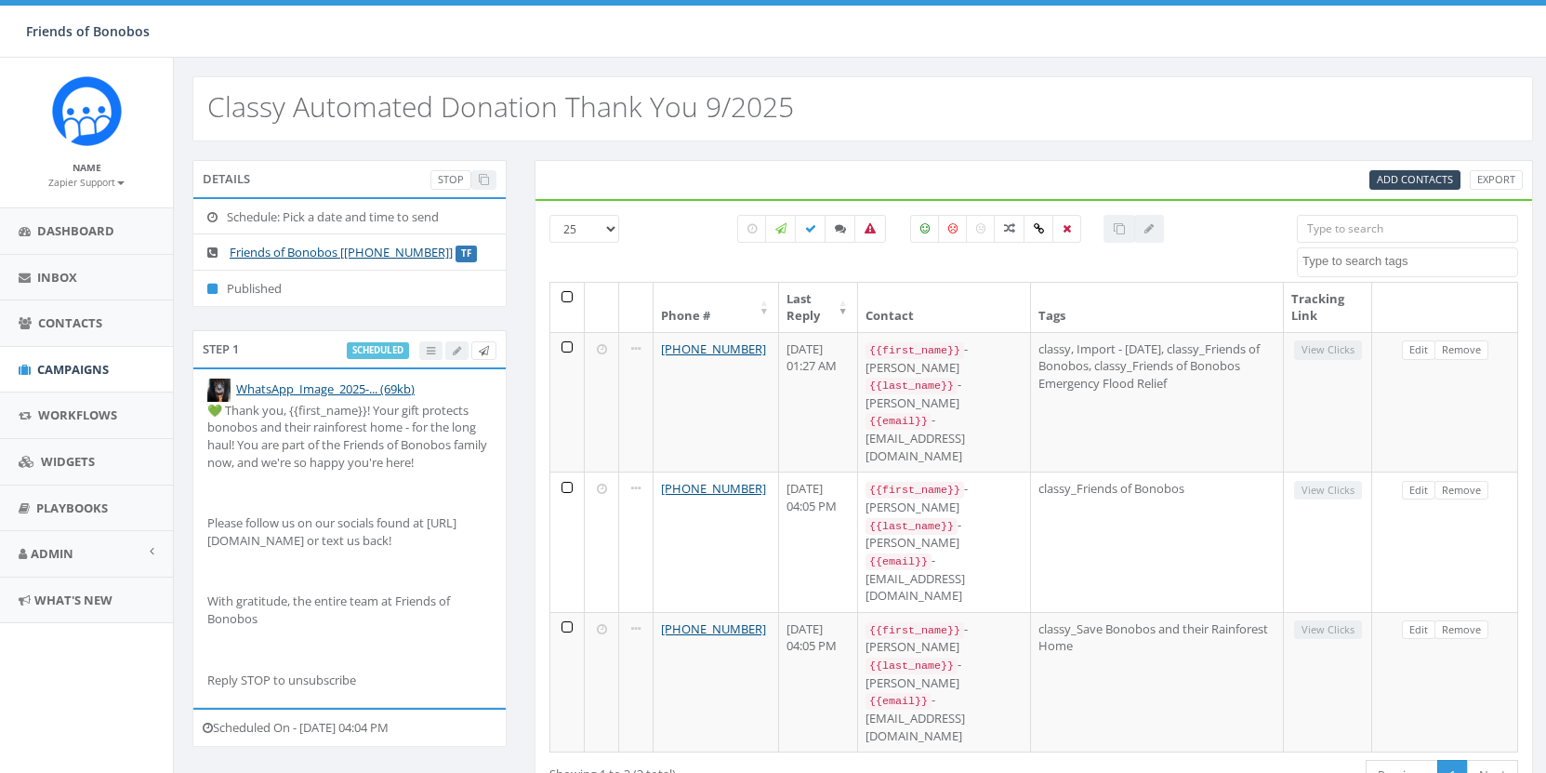
select select
click at [1446, 172] on span "Add Contacts" at bounding box center [1415, 179] width 76 height 14
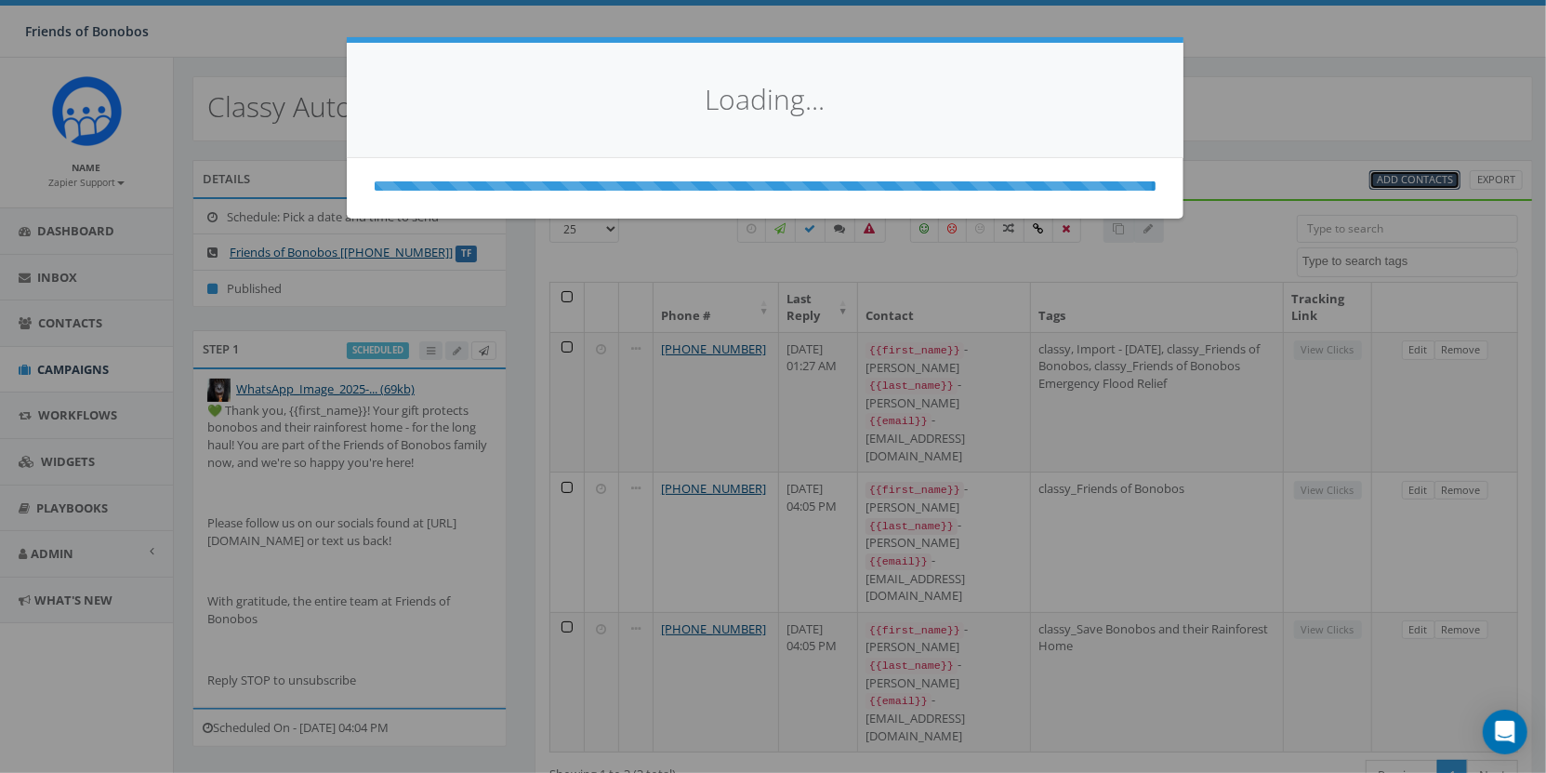
select select
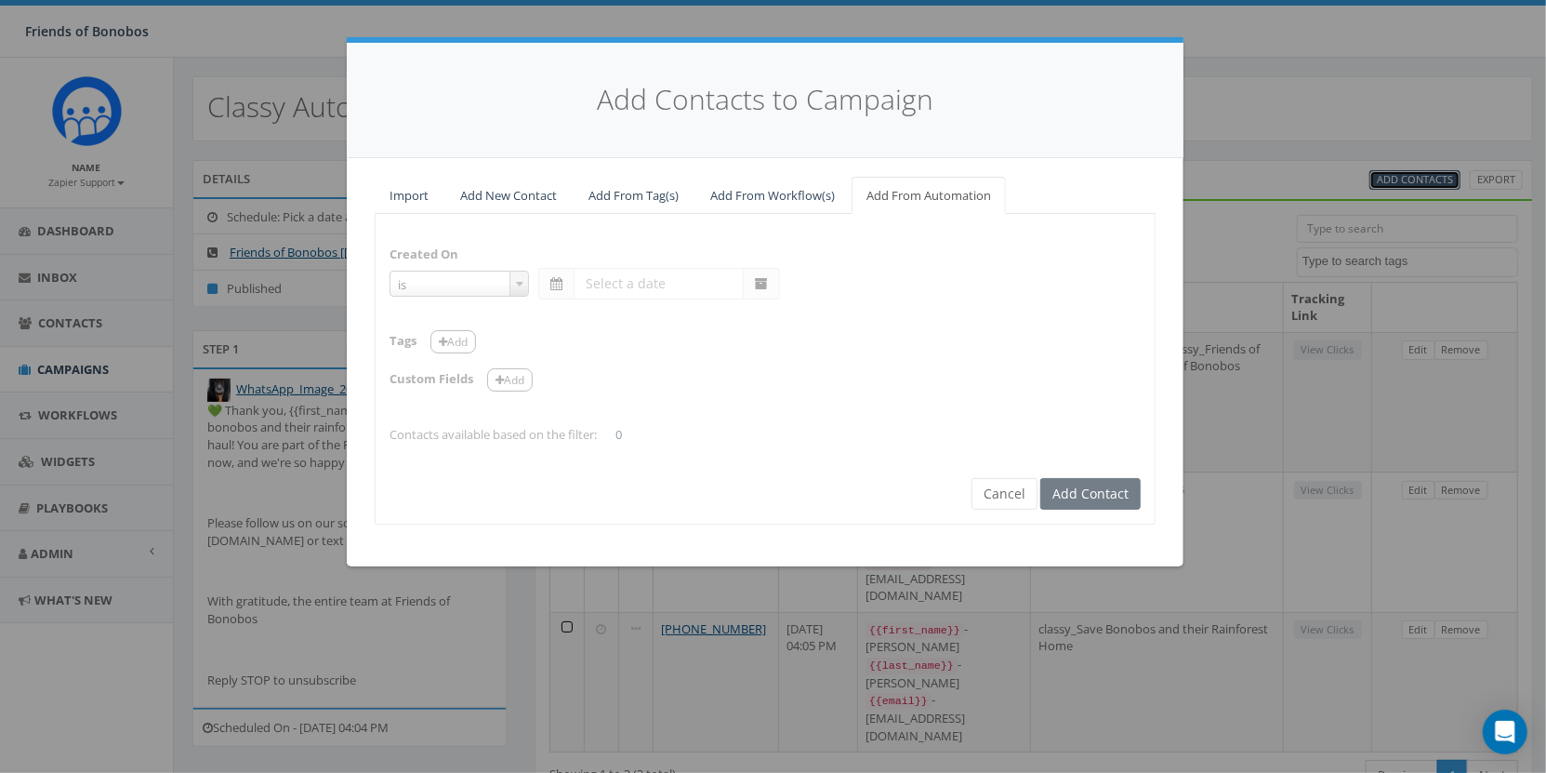
select select "is on or after"
type input "Sep 16 2025"
select select "contains"
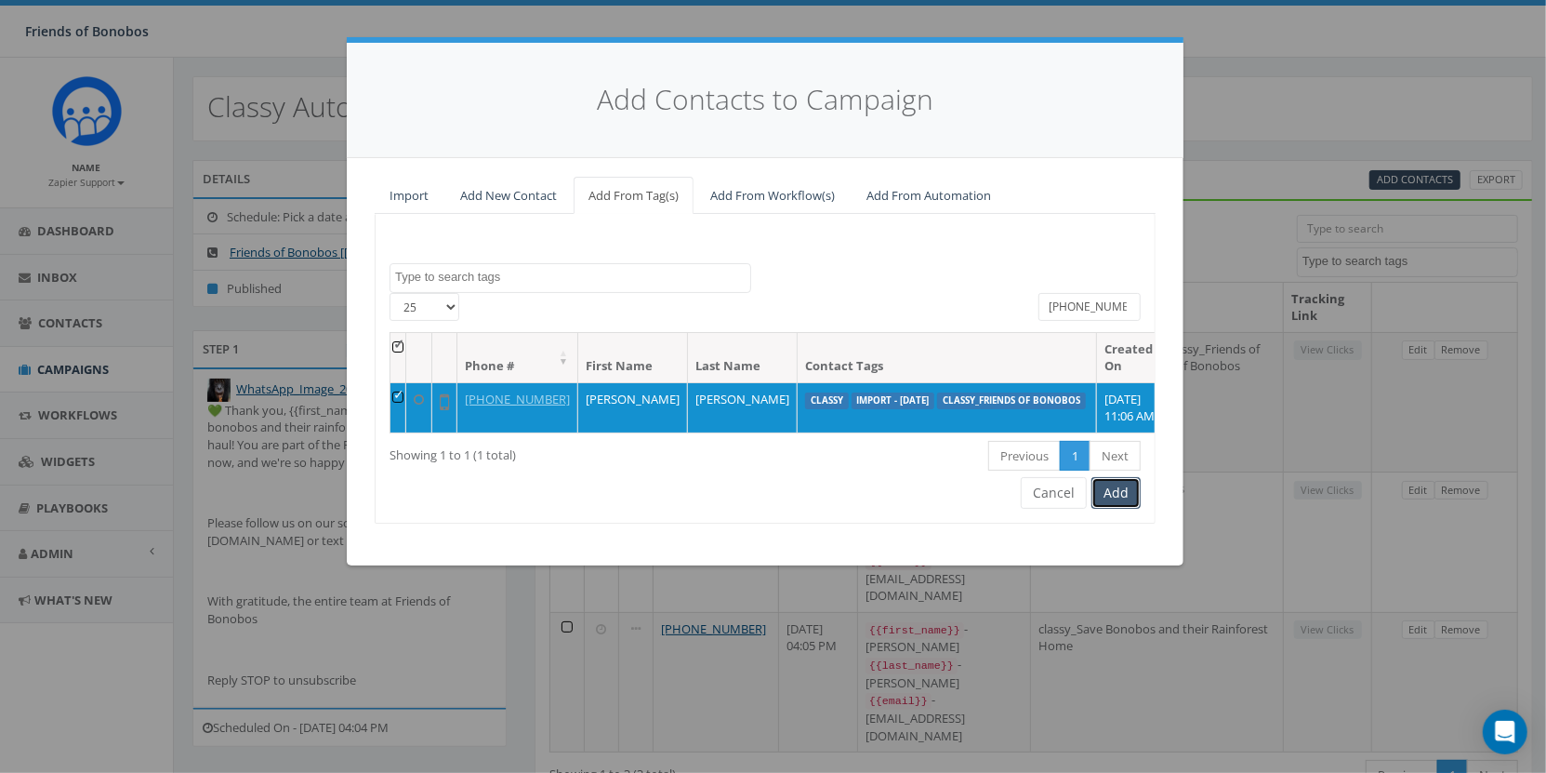
click at [1122, 502] on button "Add" at bounding box center [1115, 493] width 49 height 32
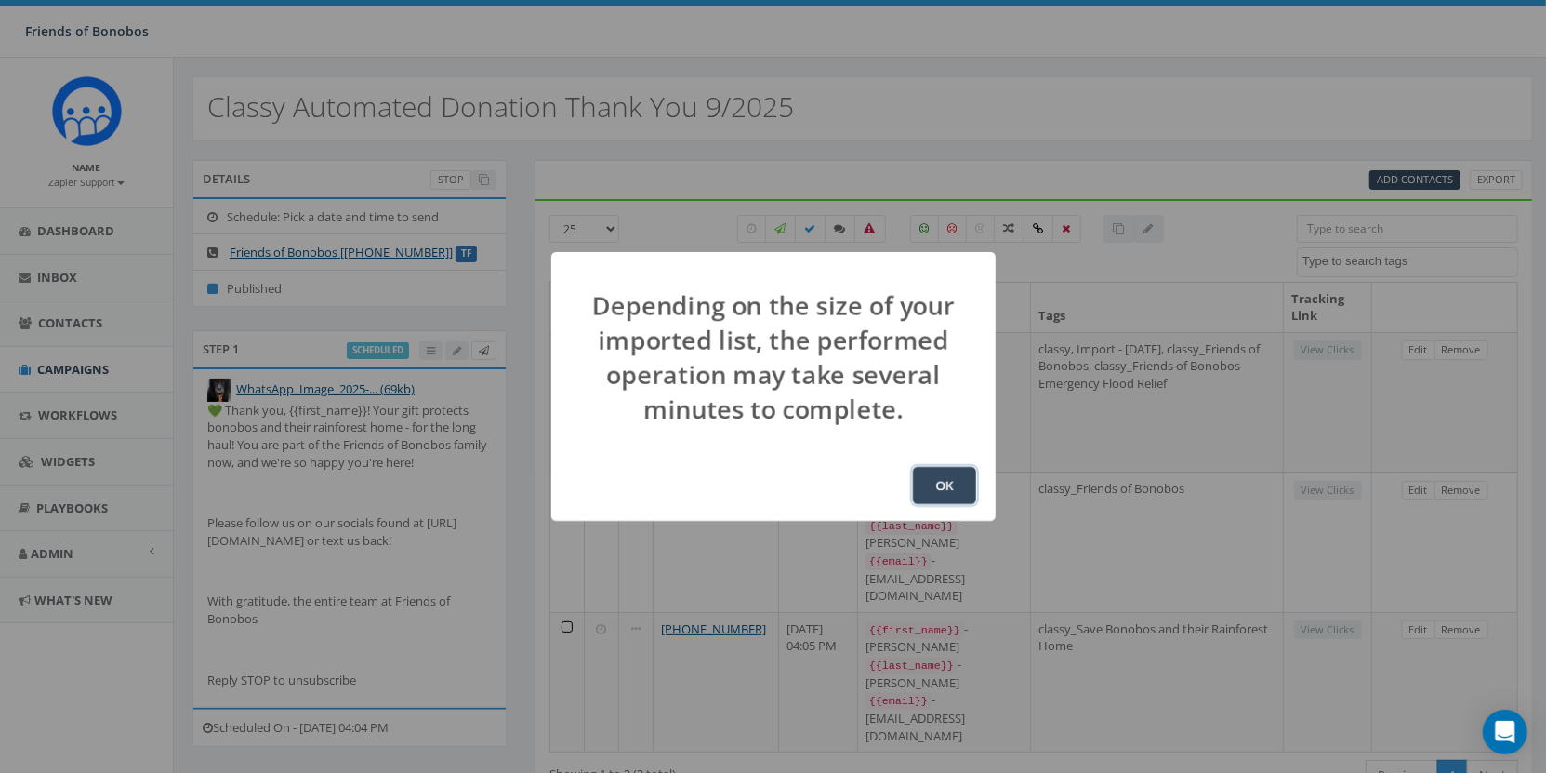
click at [931, 484] on button "OK" at bounding box center [944, 485] width 63 height 37
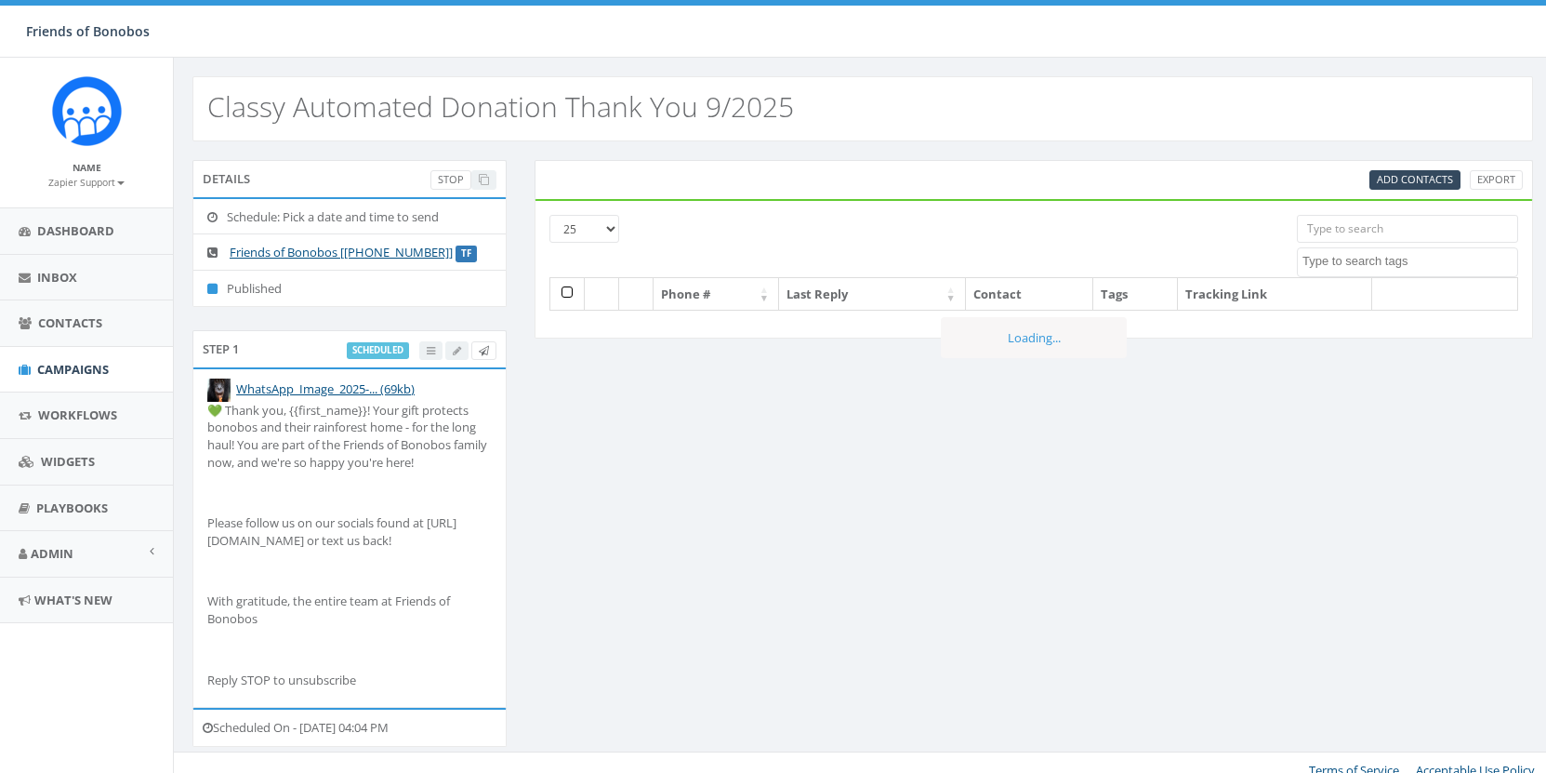
select select
